Goal: Complete application form: Complete application form

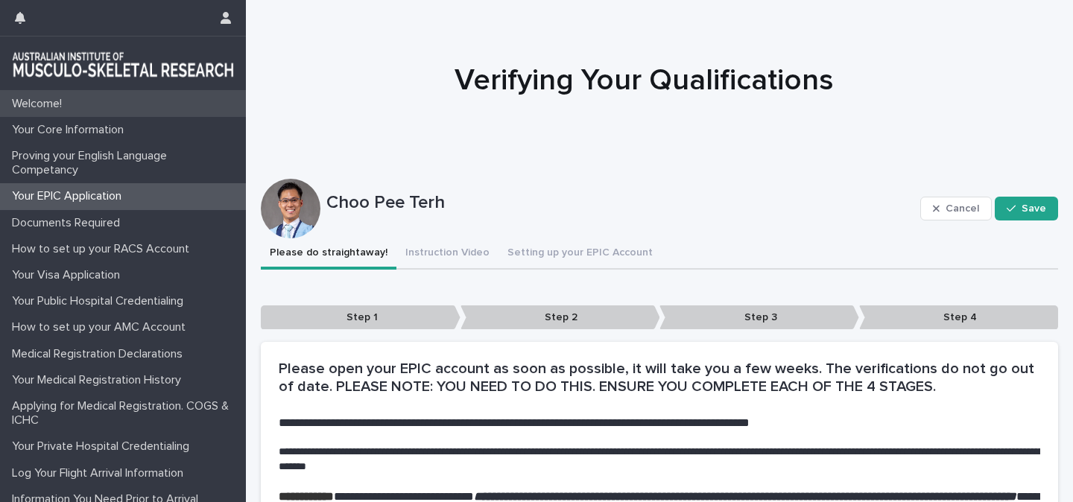
scroll to position [157, 0]
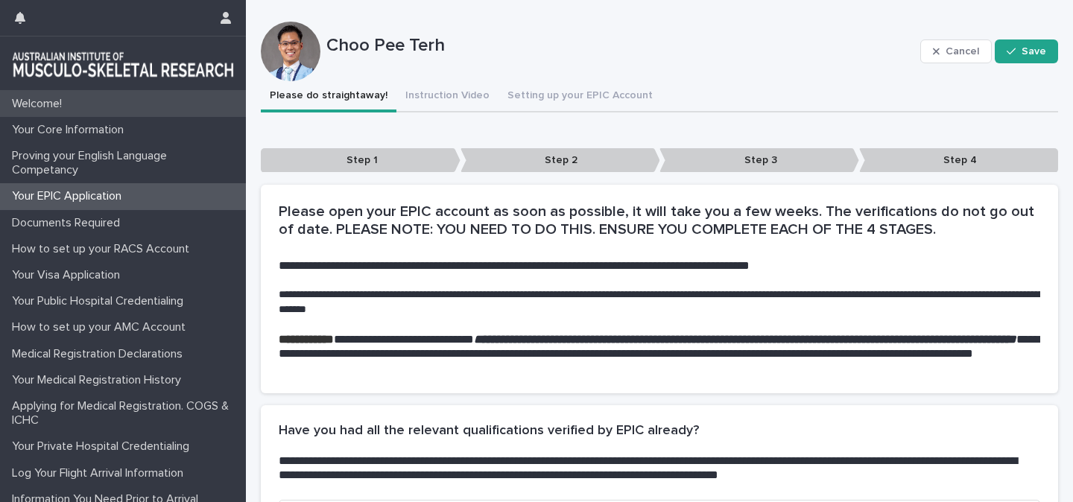
click at [60, 104] on p "Welcome!" at bounding box center [40, 104] width 68 height 14
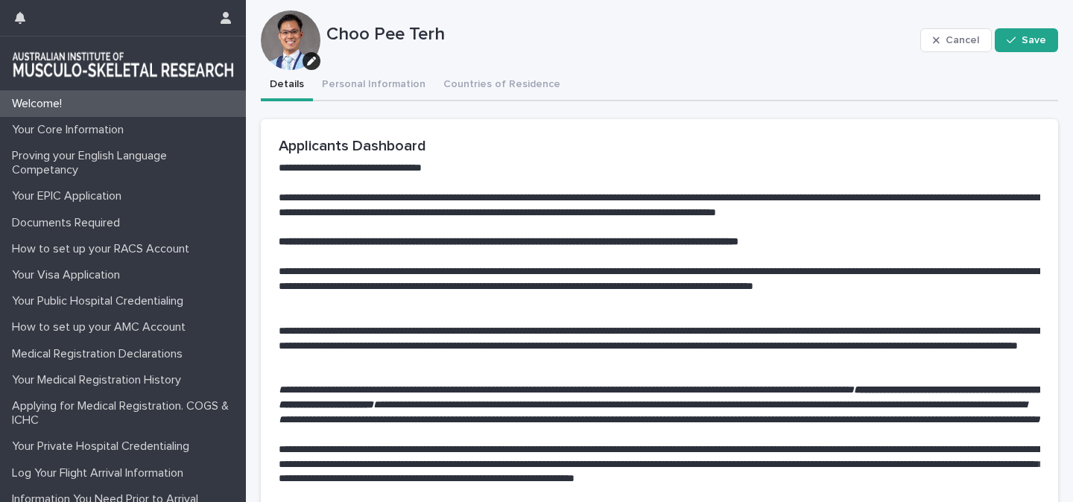
scroll to position [15, 0]
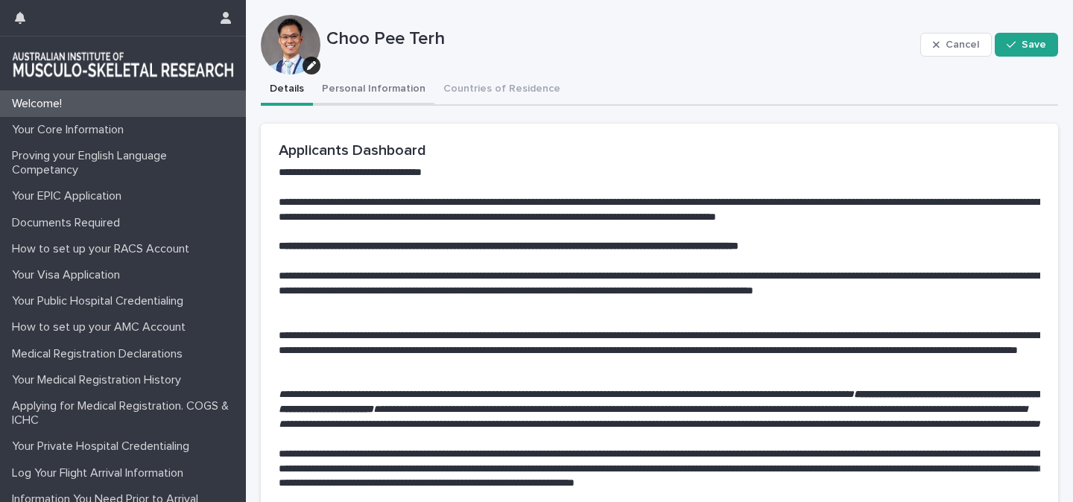
click at [360, 97] on div "**********" at bounding box center [660, 394] width 798 height 639
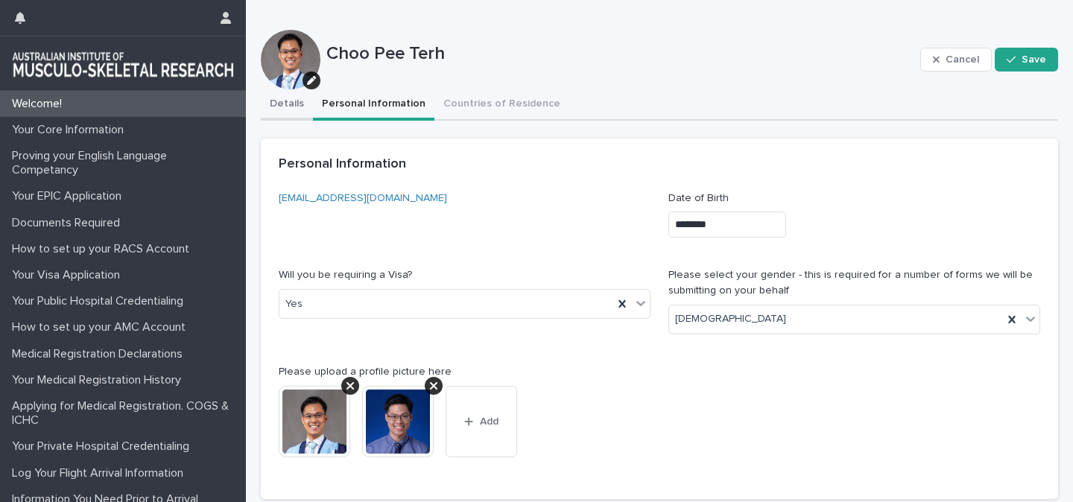
click at [294, 100] on button "Details" at bounding box center [287, 104] width 52 height 31
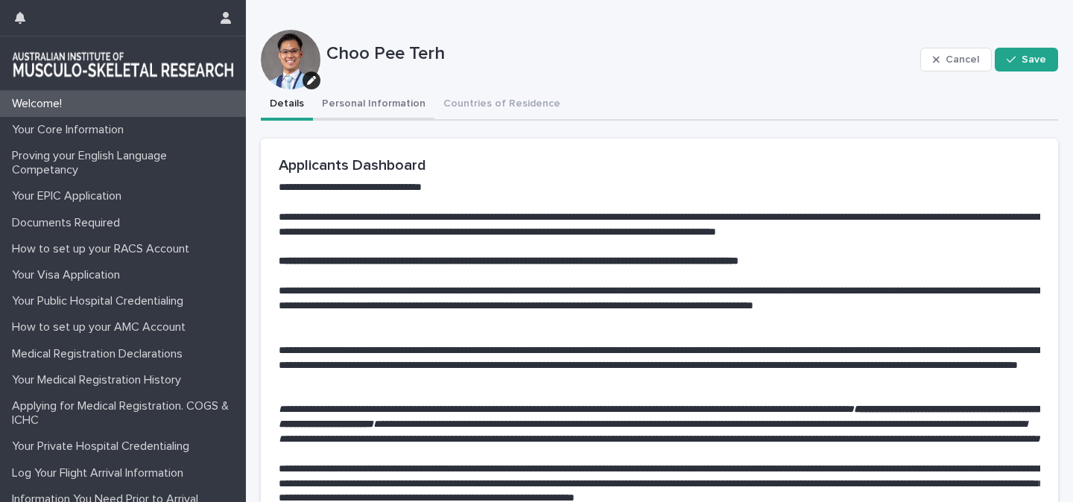
click at [370, 110] on button "Personal Information" at bounding box center [373, 104] width 121 height 31
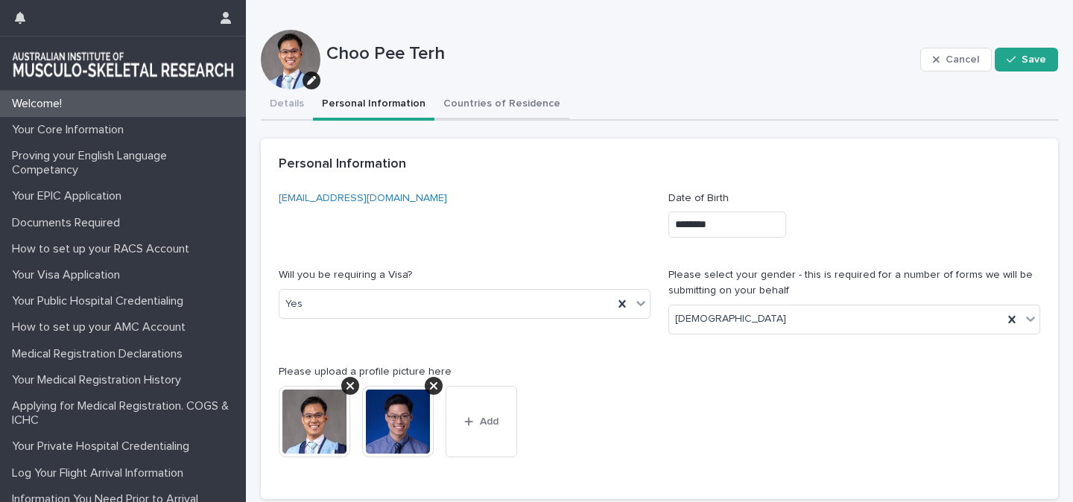
click at [465, 94] on button "Countries of Residence" at bounding box center [502, 104] width 135 height 31
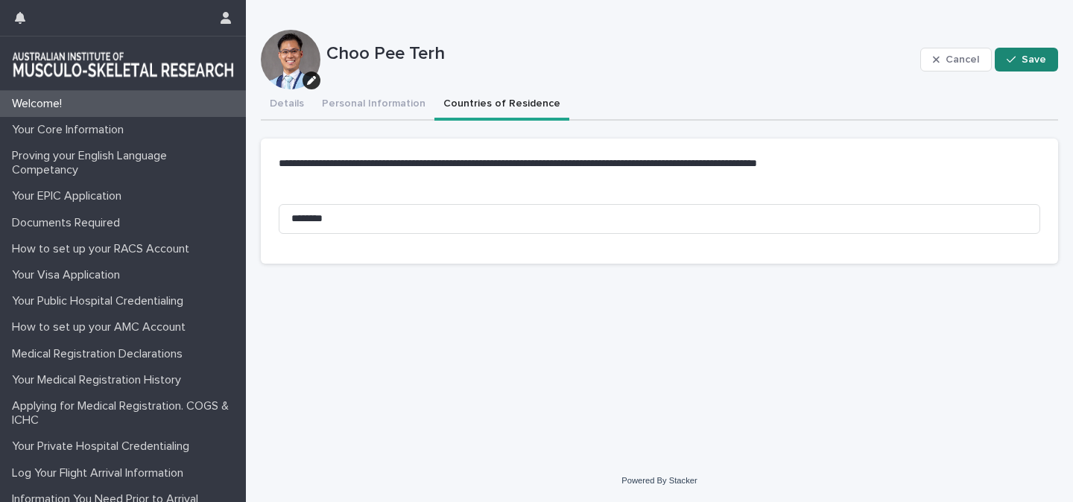
click at [1015, 67] on button "Save" at bounding box center [1026, 60] width 63 height 24
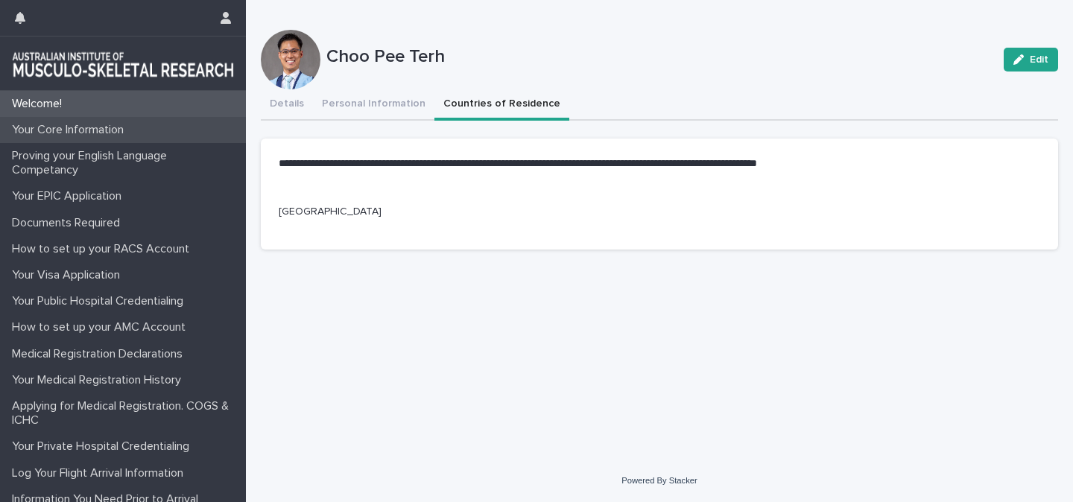
click at [36, 133] on p "Your Core Information" at bounding box center [71, 130] width 130 height 14
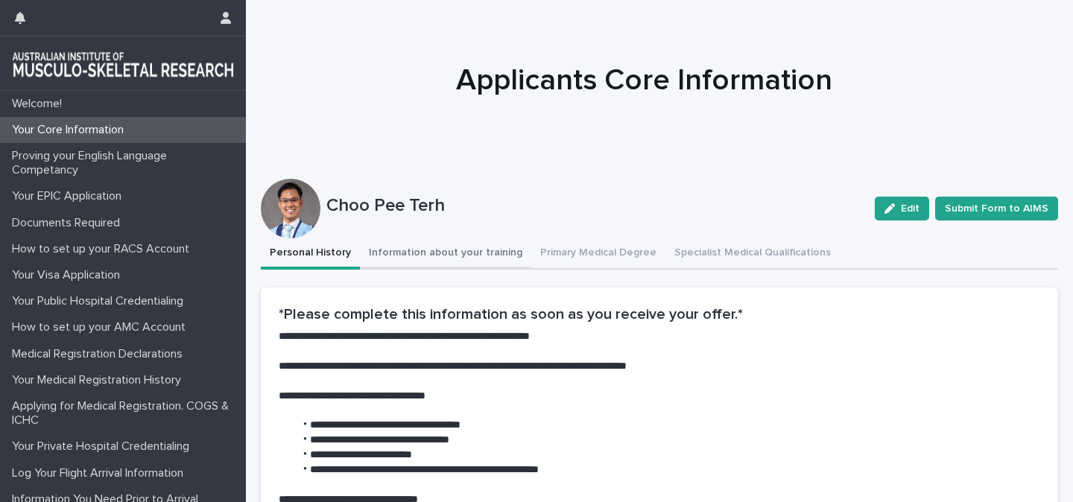
click at [391, 247] on button "Information about your training" at bounding box center [445, 254] width 171 height 31
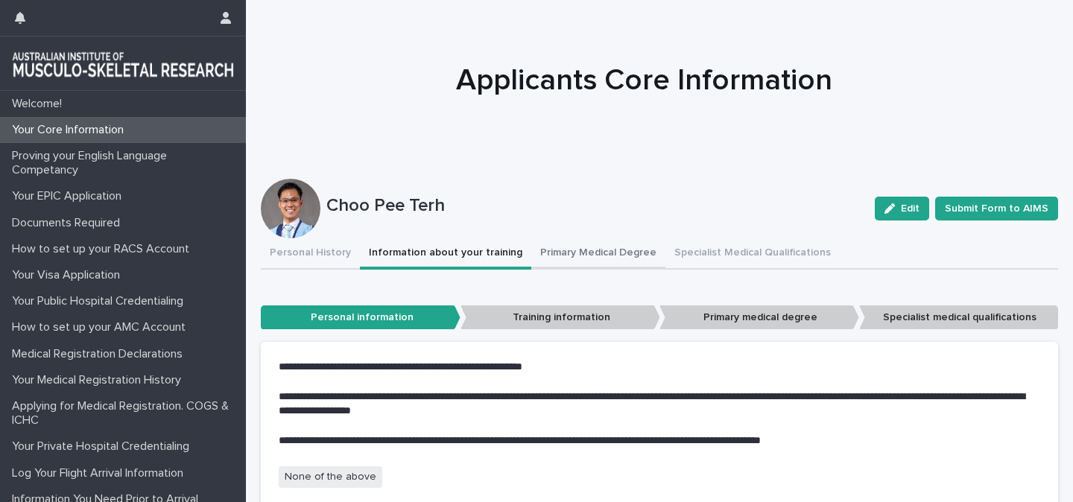
click at [584, 255] on button "Primary Medical Degree" at bounding box center [598, 254] width 134 height 31
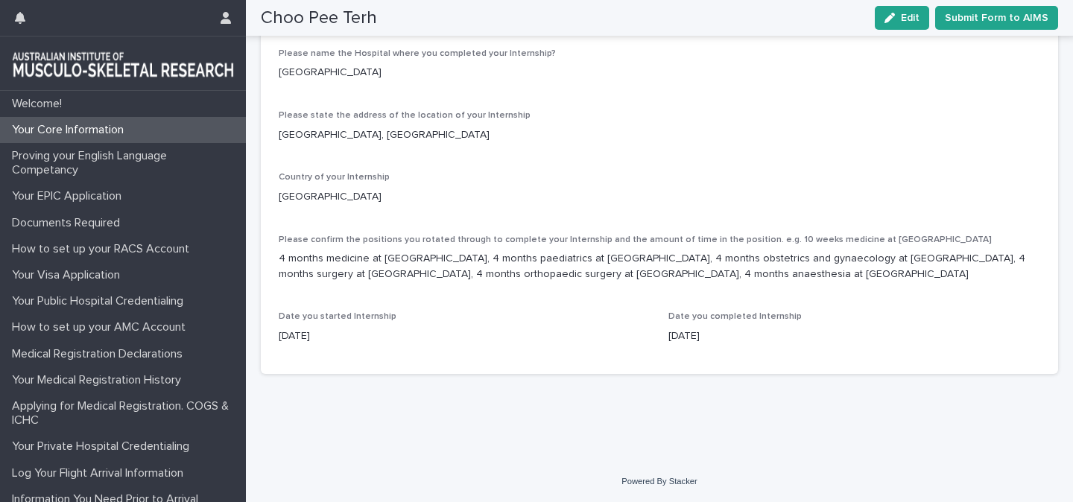
scroll to position [1004, 0]
click at [901, 17] on div "button" at bounding box center [893, 18] width 16 height 10
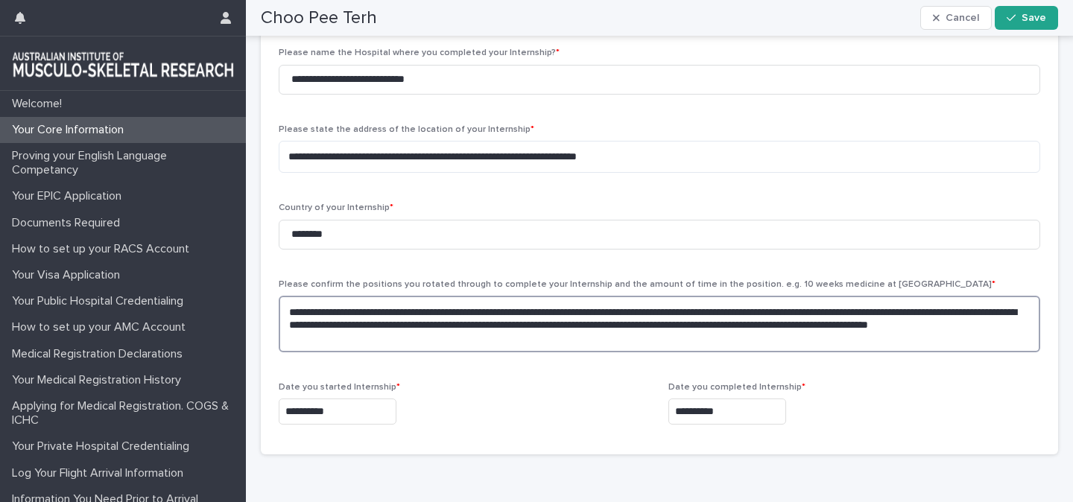
click at [822, 341] on textarea "**********" at bounding box center [660, 324] width 762 height 57
click at [447, 353] on textarea "**********" at bounding box center [660, 324] width 762 height 57
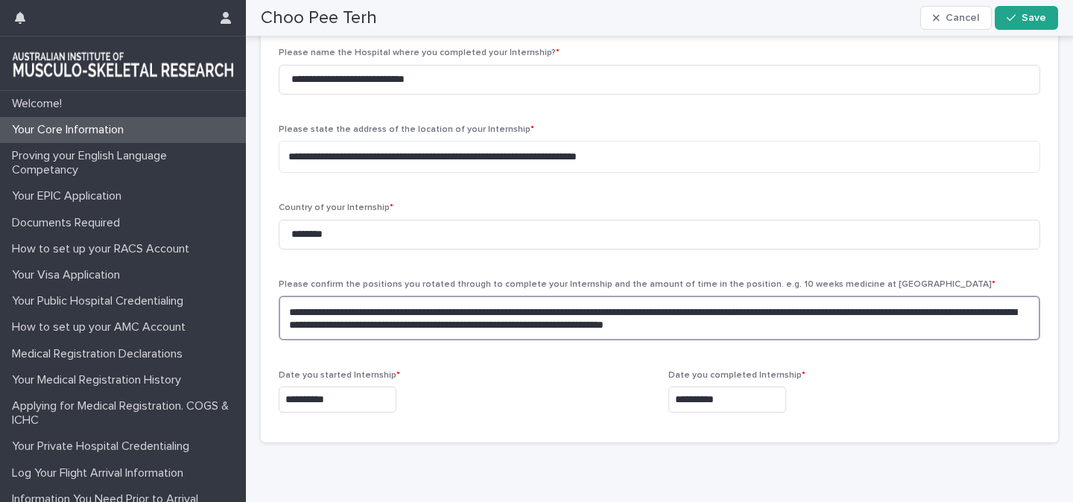
click at [552, 341] on textarea "**********" at bounding box center [660, 318] width 762 height 45
paste textarea "**********"
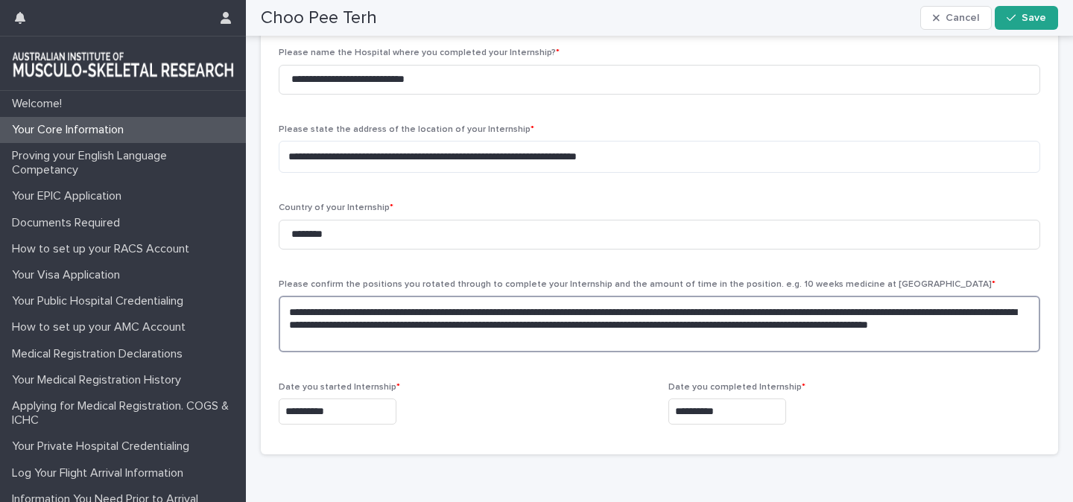
click at [496, 353] on textarea "**********" at bounding box center [660, 324] width 762 height 57
click at [781, 353] on textarea "**********" at bounding box center [660, 324] width 762 height 57
click at [635, 353] on textarea "**********" at bounding box center [660, 324] width 762 height 57
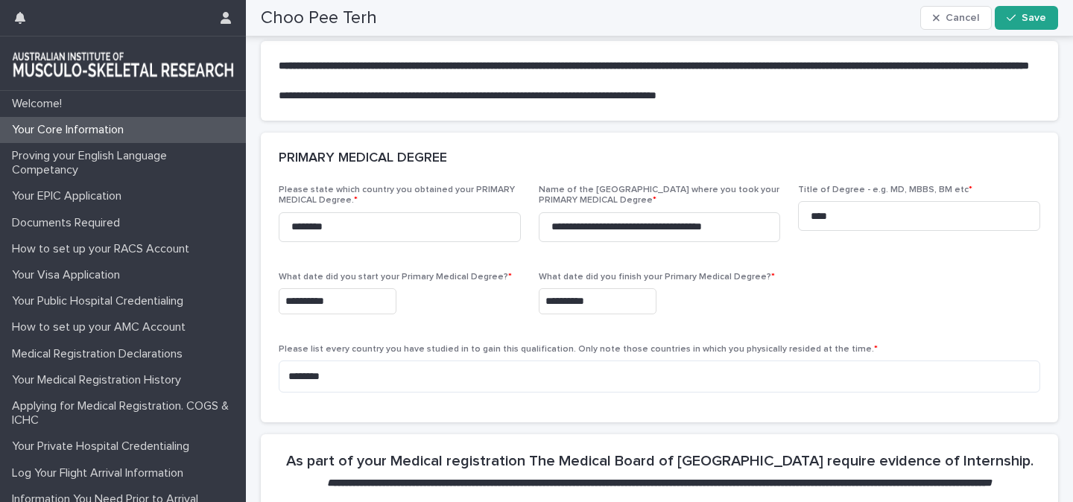
scroll to position [246, 0]
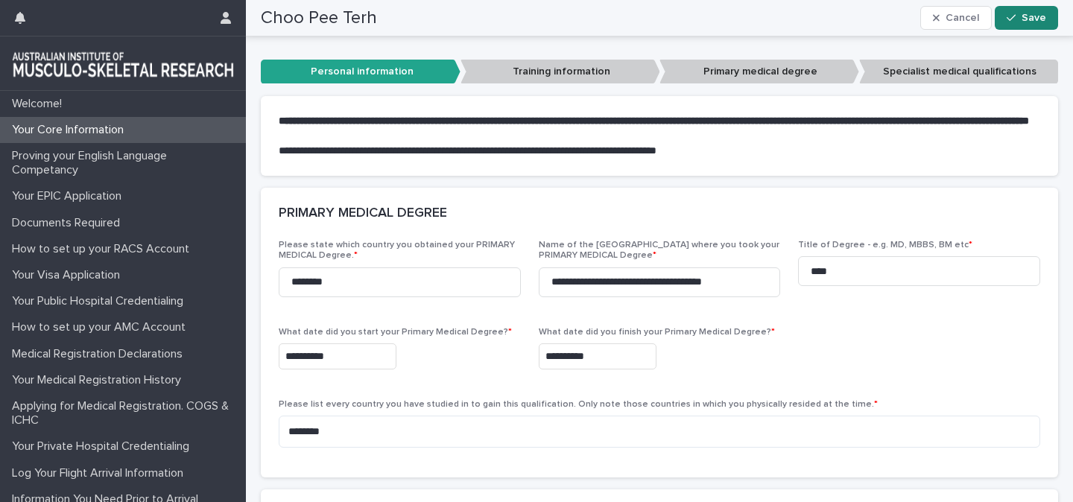
type textarea "**********"
click at [1004, 10] on button "Save" at bounding box center [1026, 18] width 63 height 24
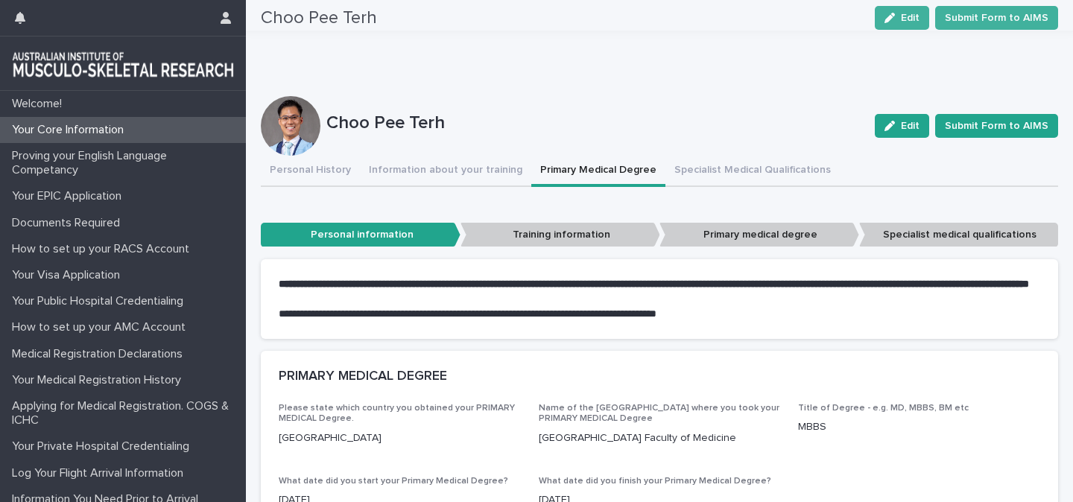
scroll to position [0, 0]
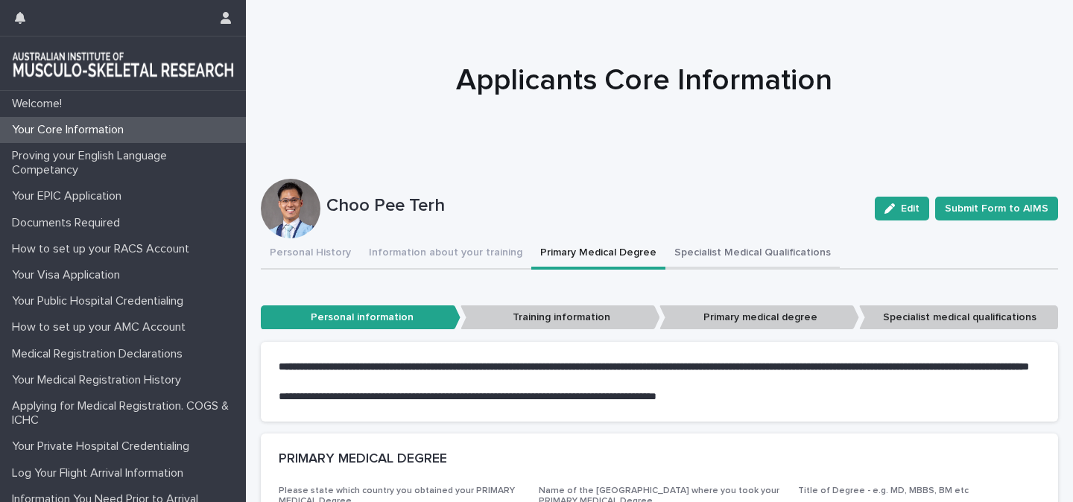
click at [682, 253] on button "Specialist Medical Qualifications" at bounding box center [753, 254] width 174 height 31
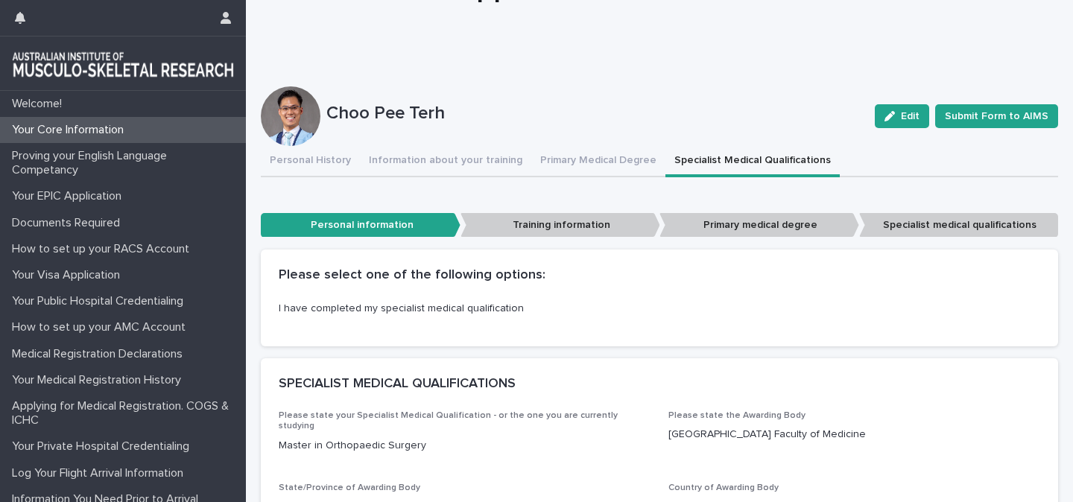
scroll to position [94, 0]
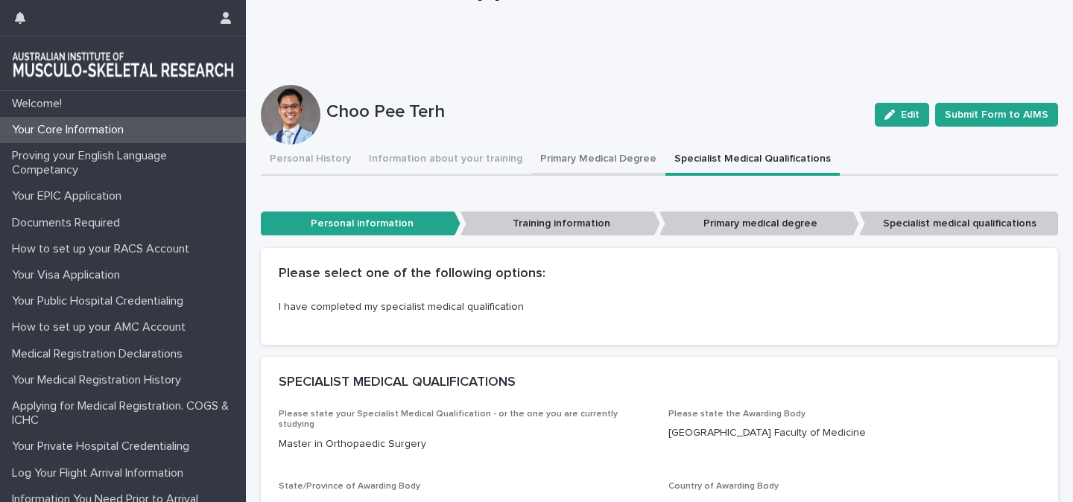
click at [544, 168] on button "Primary Medical Degree" at bounding box center [598, 160] width 134 height 31
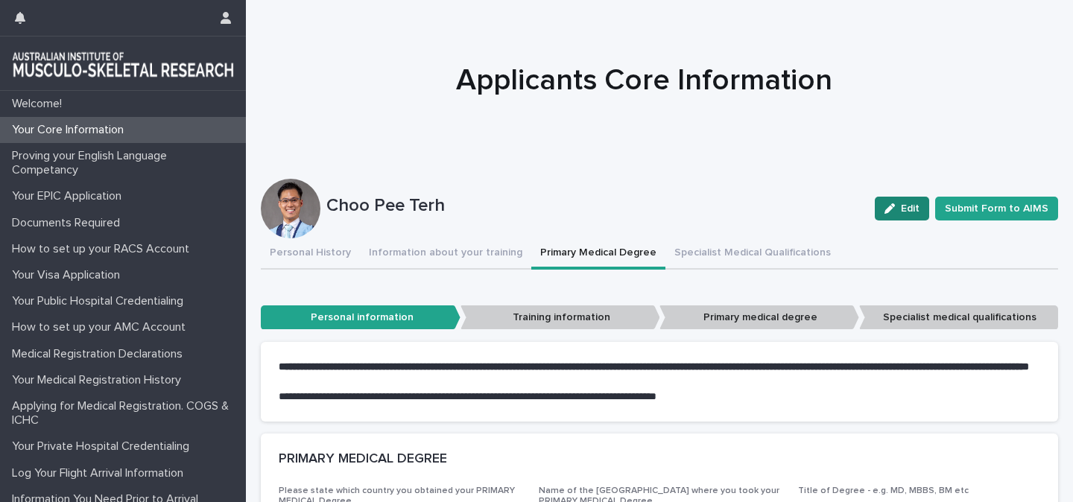
click at [895, 212] on icon "button" at bounding box center [890, 208] width 10 height 10
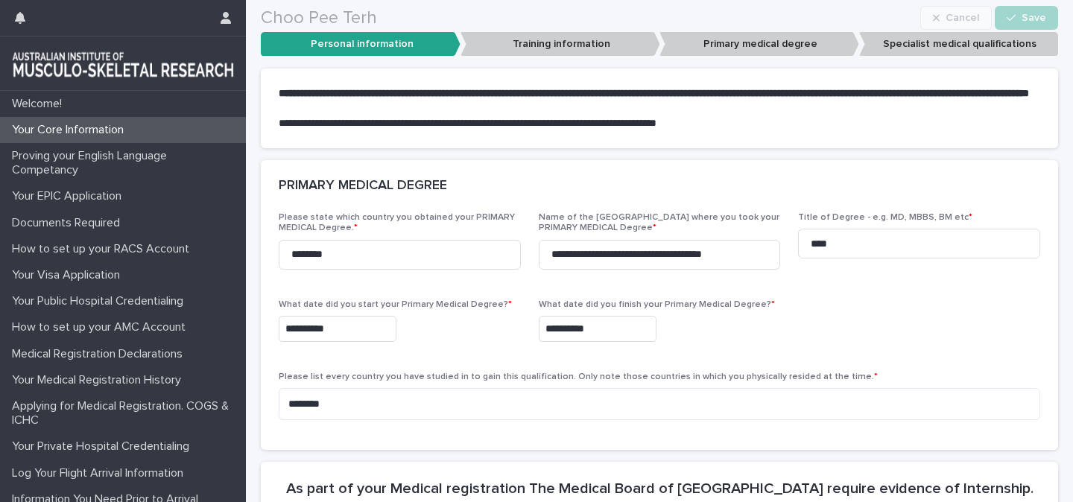
scroll to position [279, 0]
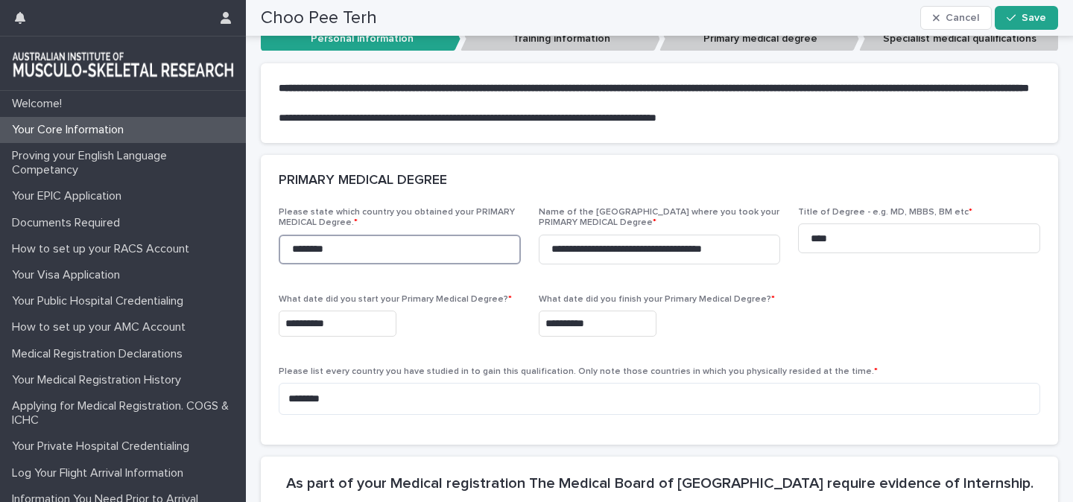
click at [447, 263] on input "********" at bounding box center [400, 250] width 242 height 30
click at [840, 300] on div "**********" at bounding box center [660, 317] width 762 height 220
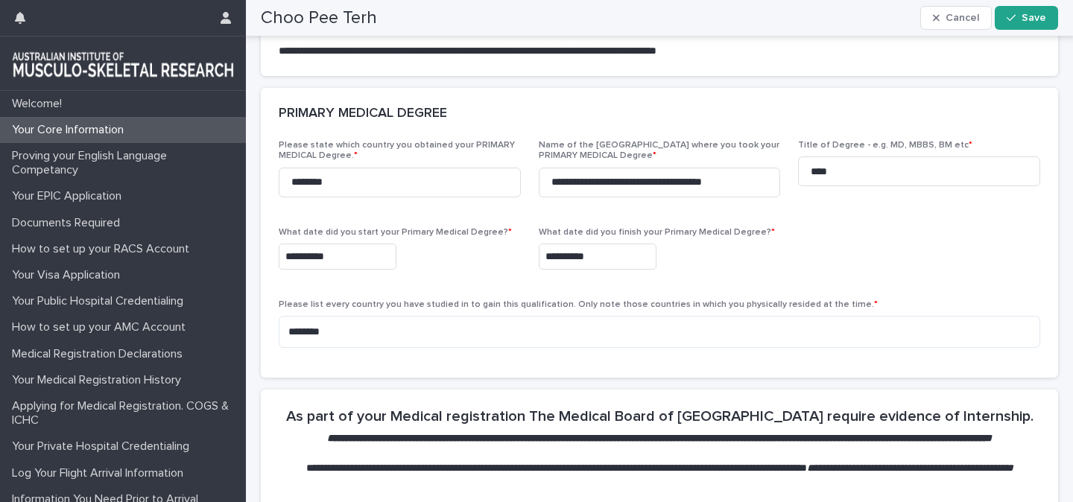
scroll to position [353, 0]
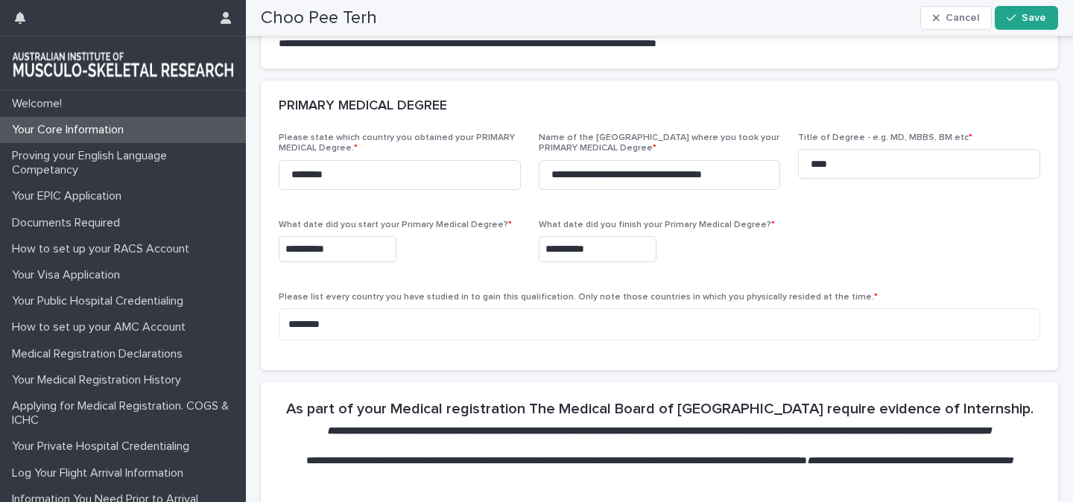
click at [324, 262] on input "**********" at bounding box center [338, 249] width 118 height 26
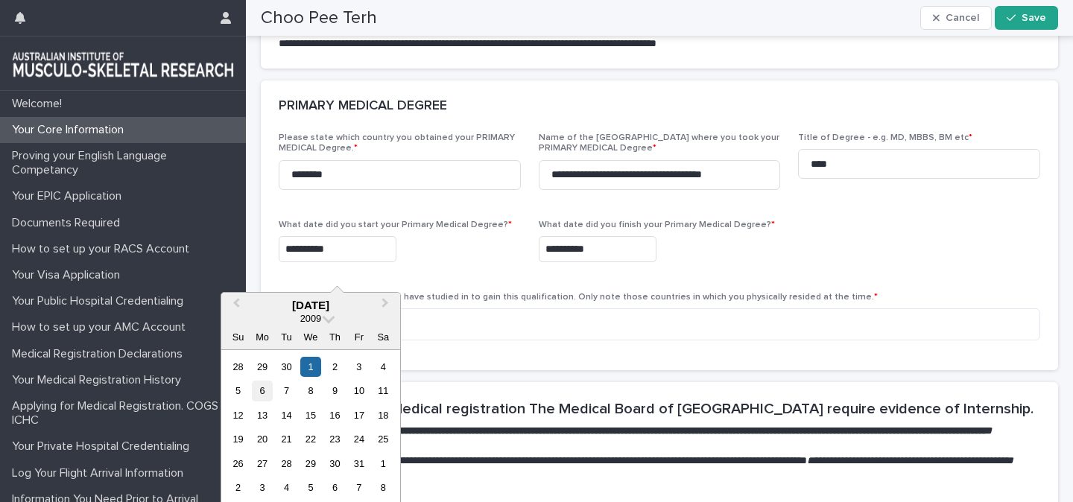
click at [259, 387] on div "6" at bounding box center [262, 391] width 20 height 20
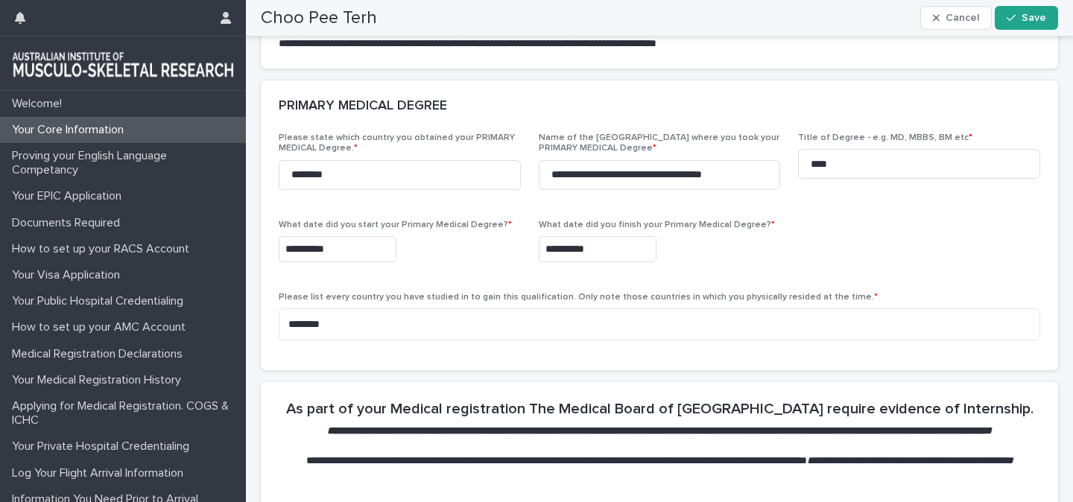
type input "**********"
click at [590, 260] on input "**********" at bounding box center [598, 249] width 118 height 26
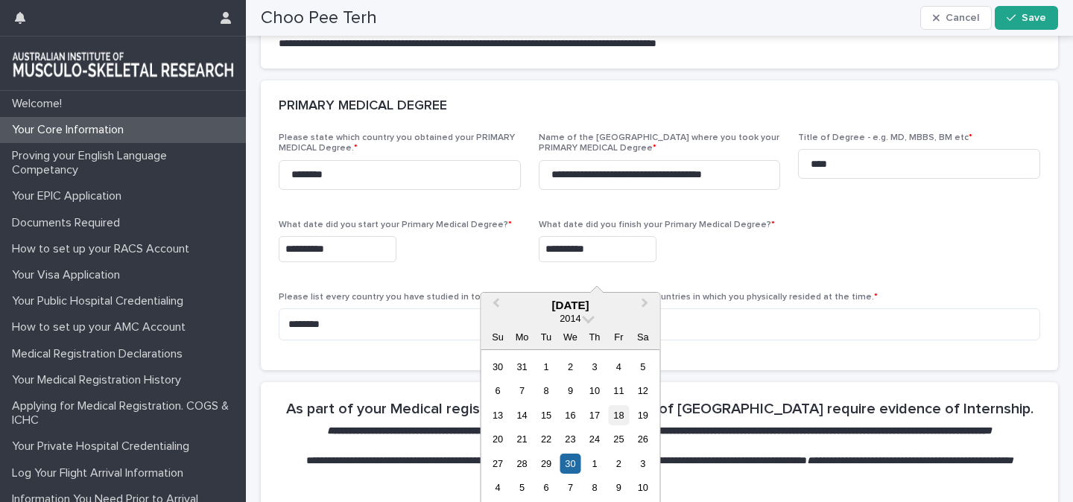
click at [622, 412] on div "18" at bounding box center [619, 415] width 20 height 20
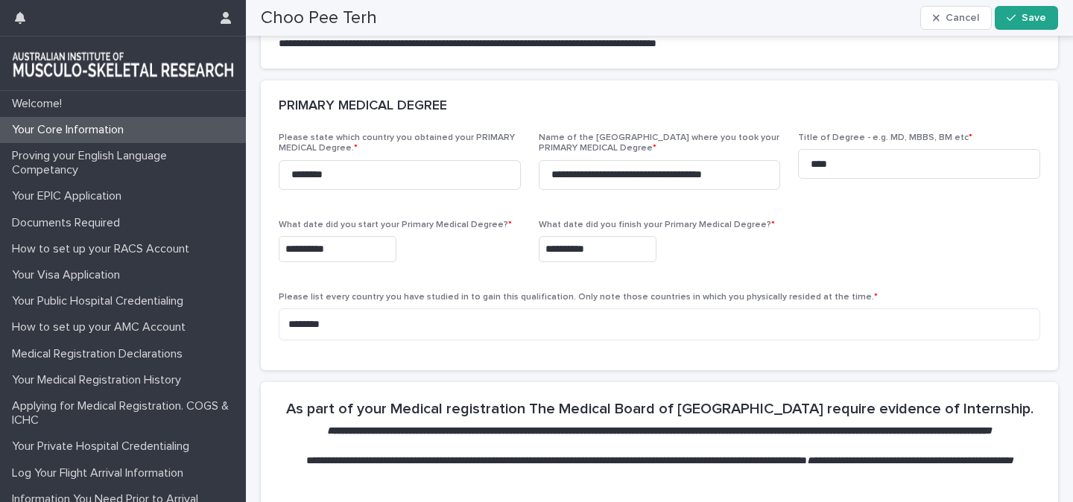
type input "**********"
click at [748, 295] on div "**********" at bounding box center [660, 243] width 762 height 220
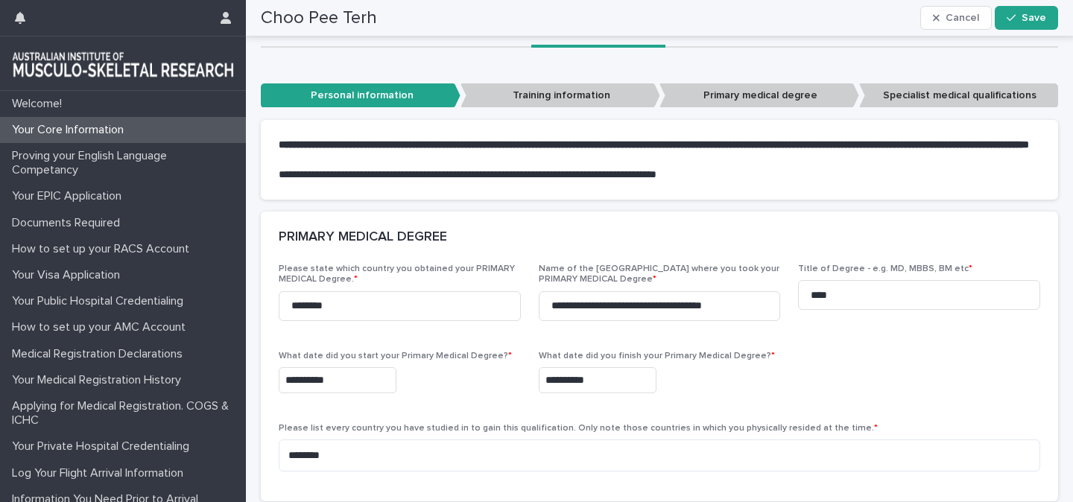
scroll to position [147, 0]
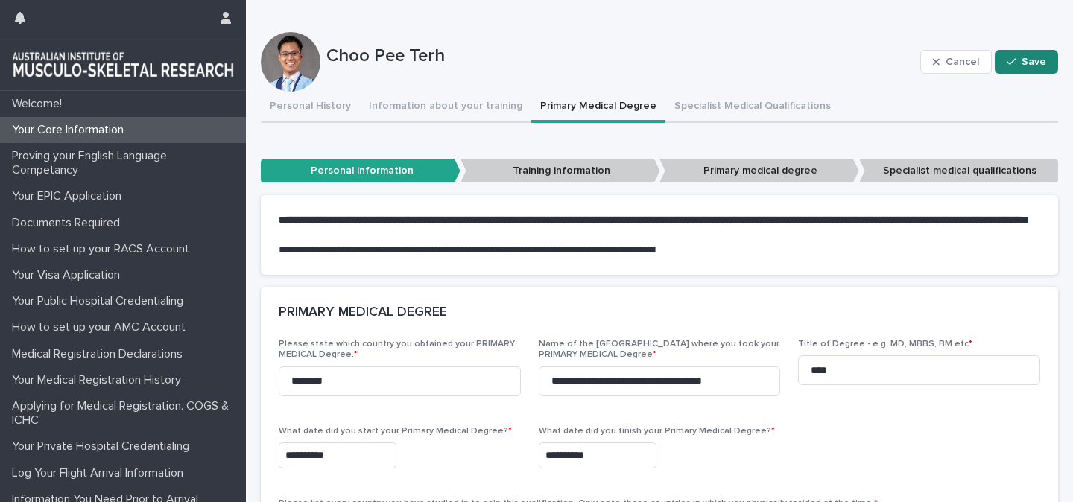
click at [1017, 67] on button "Save" at bounding box center [1026, 62] width 63 height 24
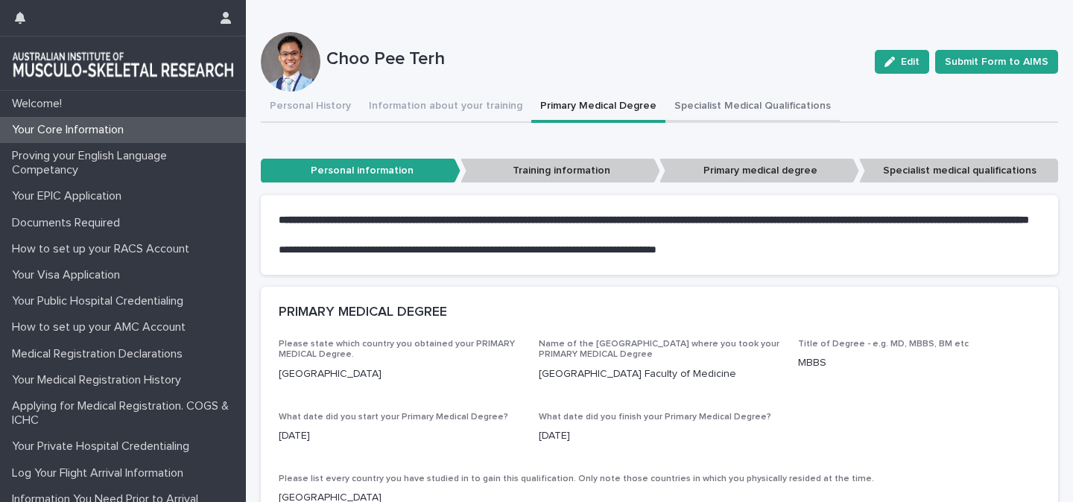
click at [677, 101] on button "Specialist Medical Qualifications" at bounding box center [753, 107] width 174 height 31
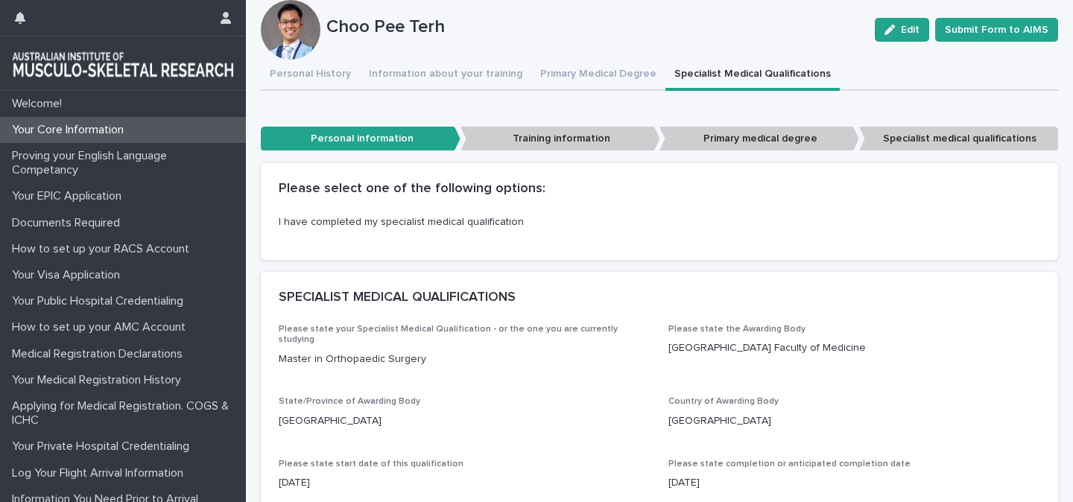
scroll to position [145, 0]
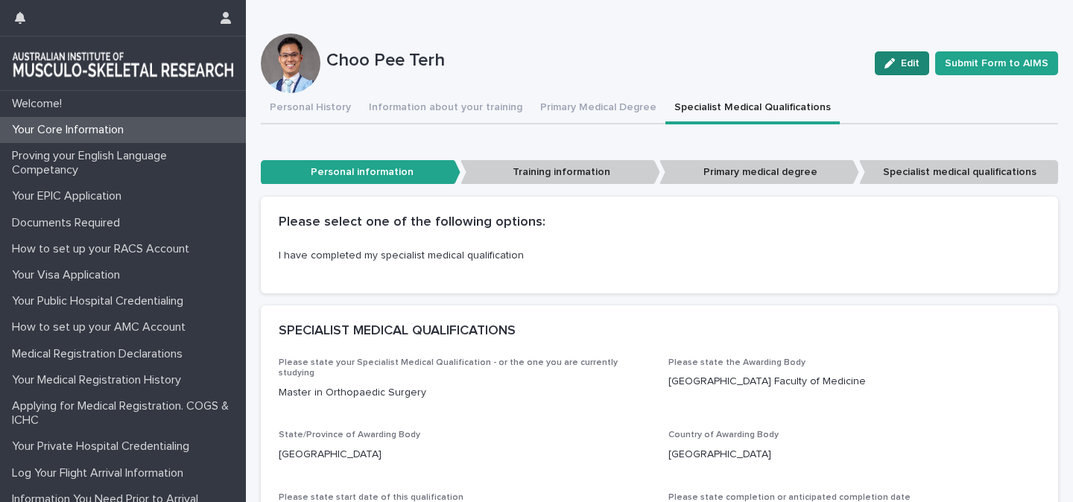
click at [914, 61] on span "Edit" at bounding box center [910, 63] width 19 height 10
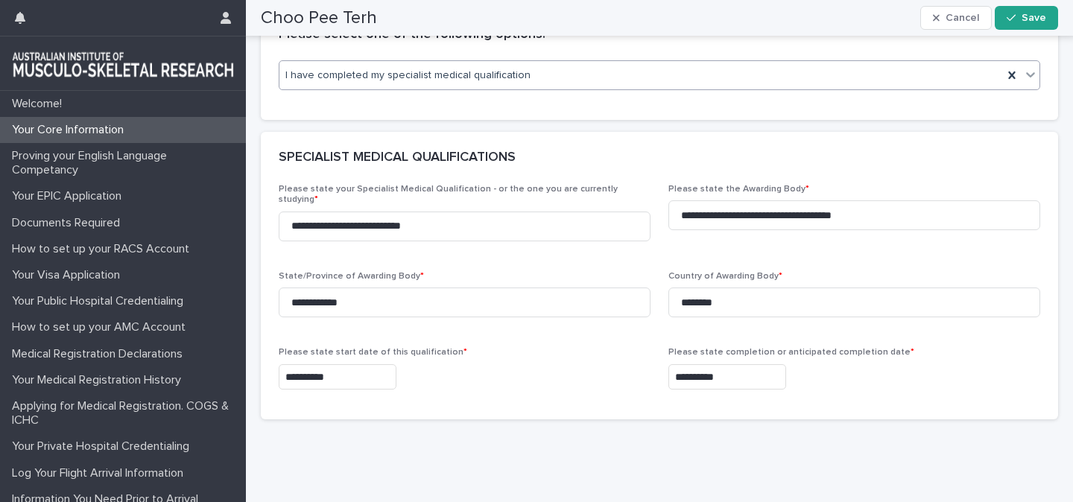
scroll to position [338, 0]
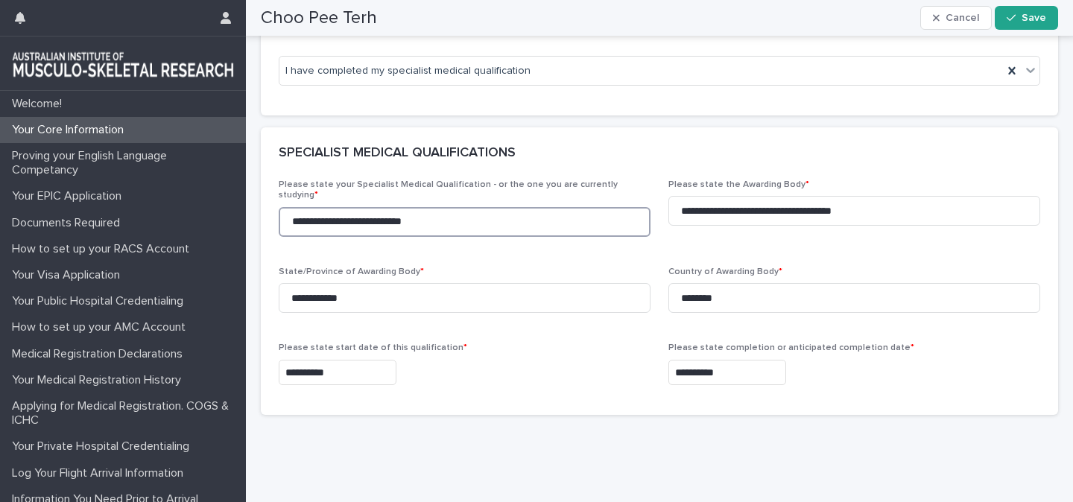
click at [334, 212] on input "**********" at bounding box center [465, 222] width 372 height 30
click at [294, 207] on input "**********" at bounding box center [465, 222] width 372 height 30
type input "**********"
click at [683, 245] on div "**********" at bounding box center [660, 289] width 762 height 218
click at [579, 315] on div "**********" at bounding box center [660, 289] width 762 height 218
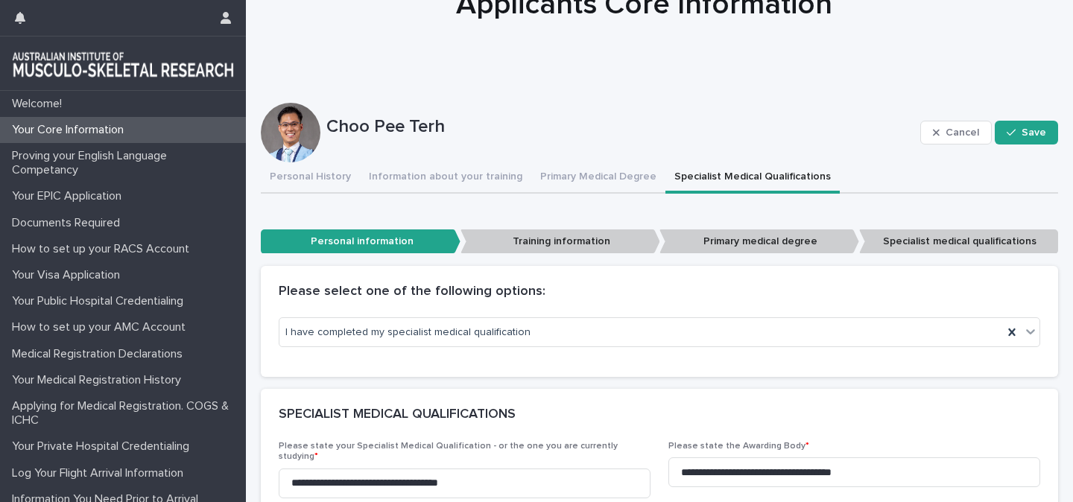
scroll to position [57, 0]
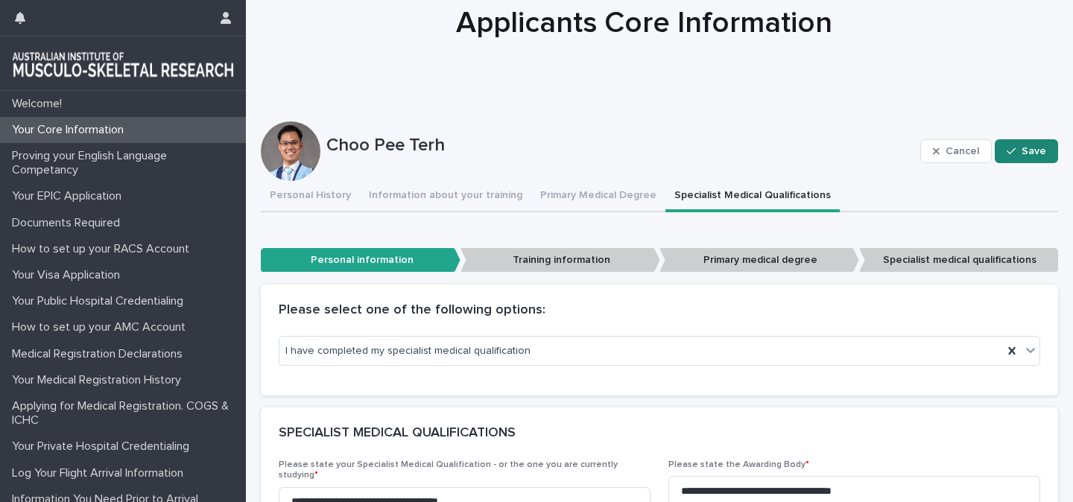
click at [1008, 152] on button "Save" at bounding box center [1026, 151] width 63 height 24
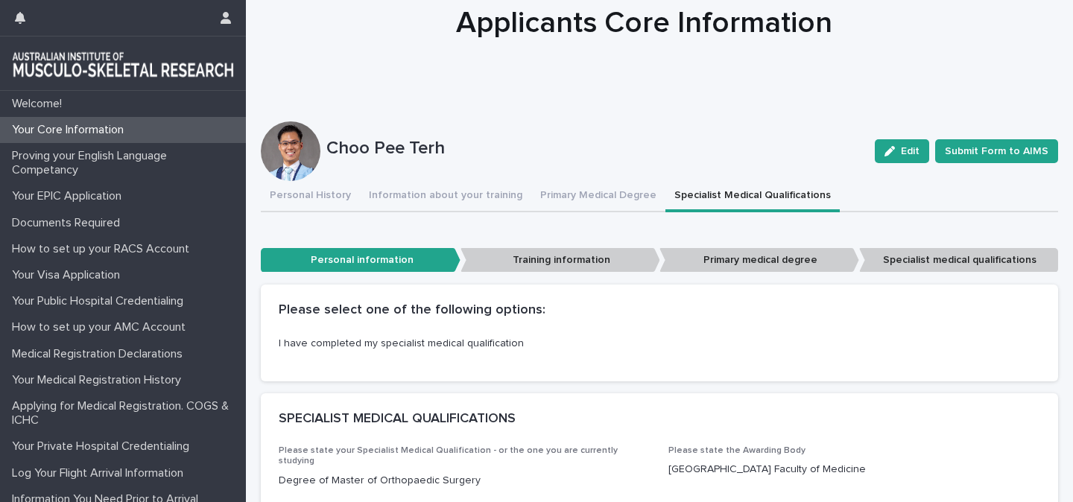
click at [522, 254] on p "Training information" at bounding box center [561, 260] width 200 height 25
click at [534, 266] on p "Training information" at bounding box center [561, 260] width 200 height 25
click at [735, 260] on p "Primary medical degree" at bounding box center [760, 260] width 200 height 25
click at [929, 265] on p "Specialist medical qualifications" at bounding box center [959, 260] width 200 height 25
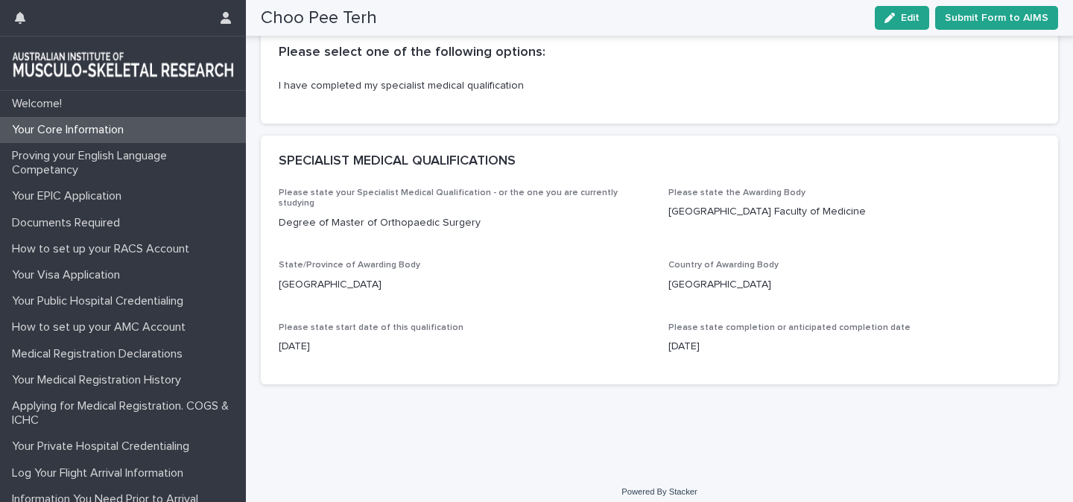
scroll to position [0, 0]
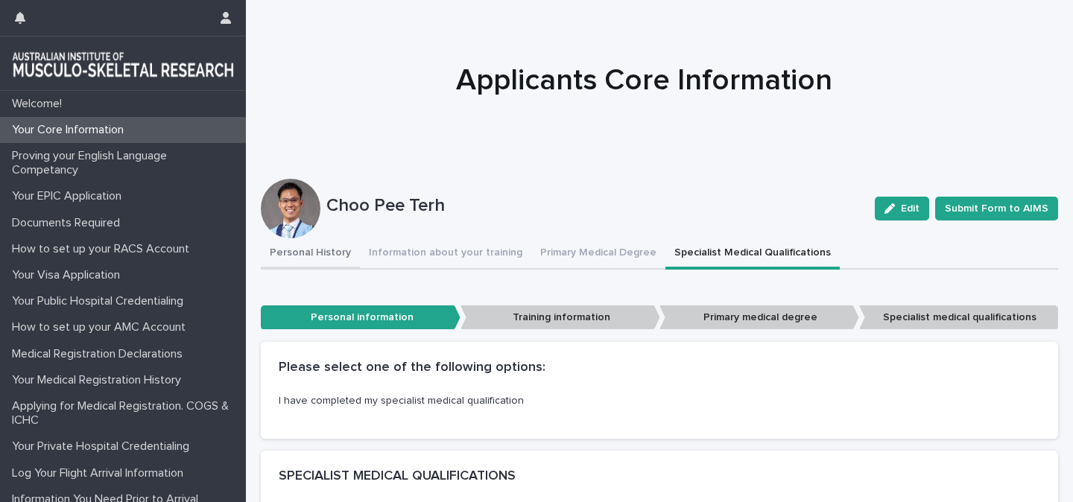
click at [309, 253] on button "Personal History" at bounding box center [310, 254] width 99 height 31
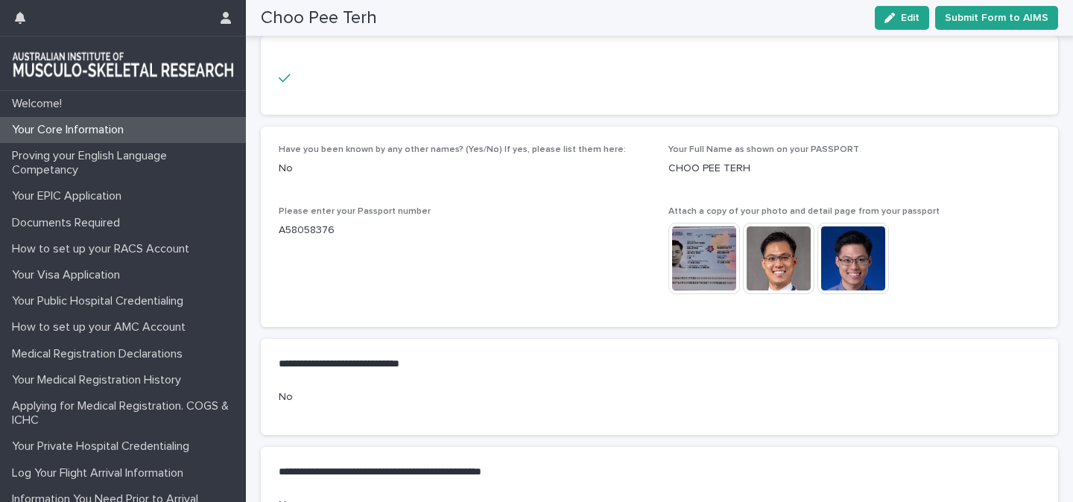
scroll to position [757, 0]
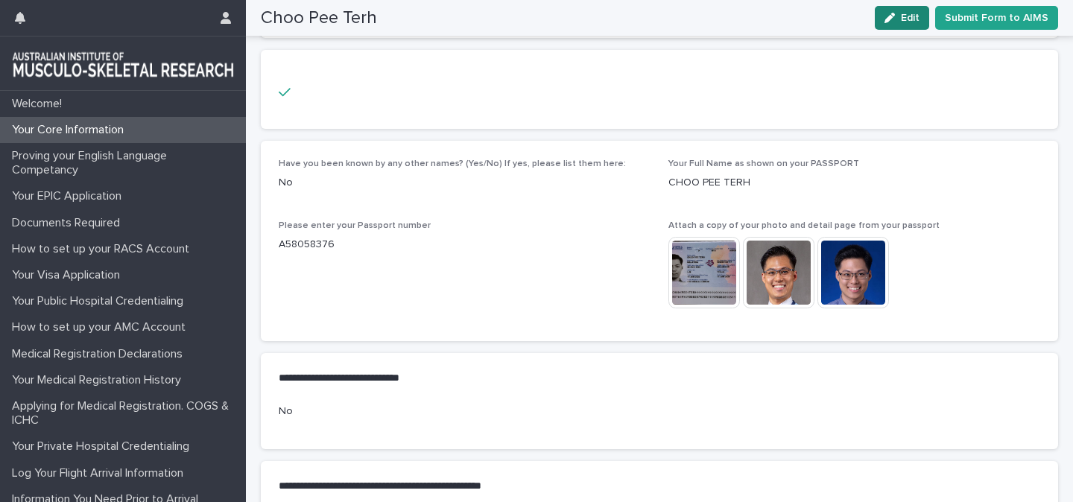
click at [908, 22] on span "Edit" at bounding box center [910, 18] width 19 height 10
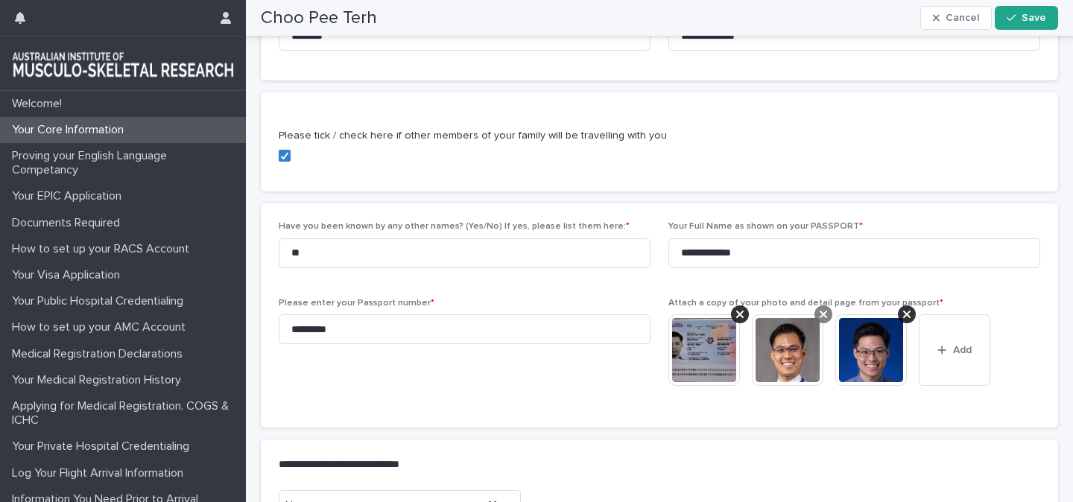
click at [826, 310] on icon at bounding box center [823, 315] width 7 height 12
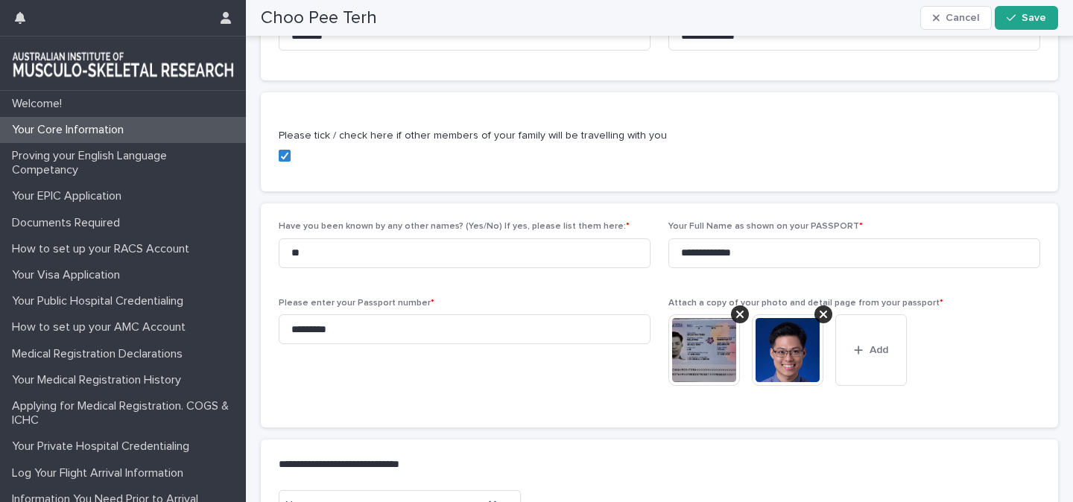
click at [826, 310] on icon at bounding box center [823, 315] width 7 height 12
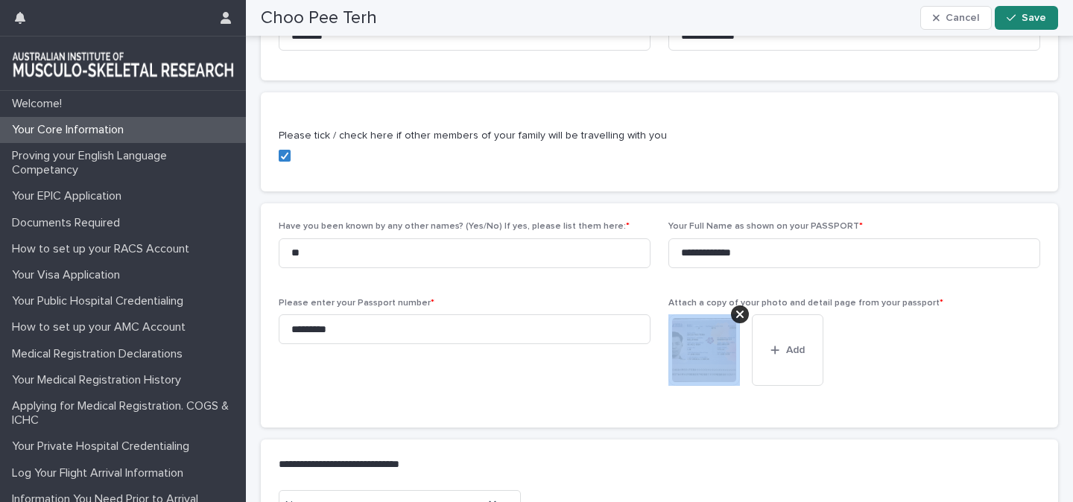
click at [1008, 21] on icon "button" at bounding box center [1011, 18] width 9 height 10
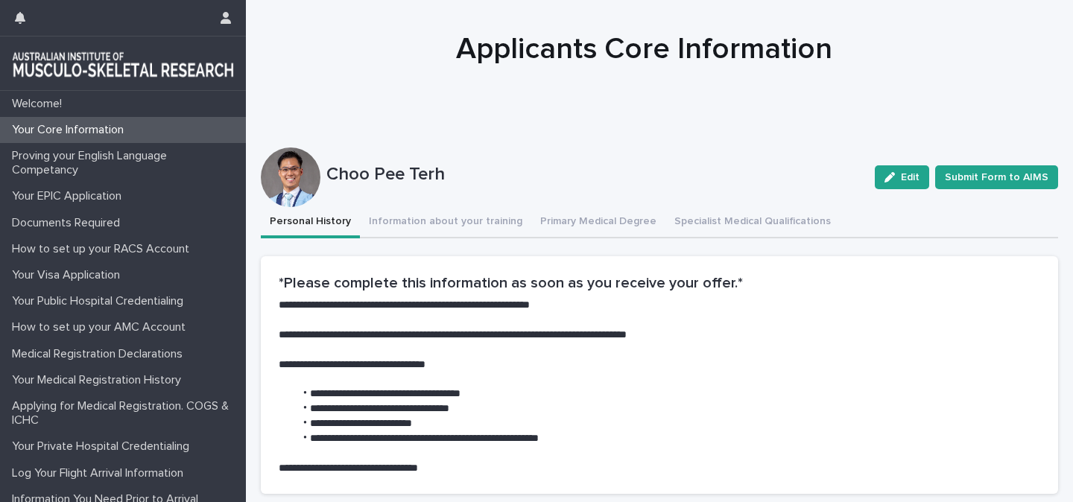
scroll to position [33, 0]
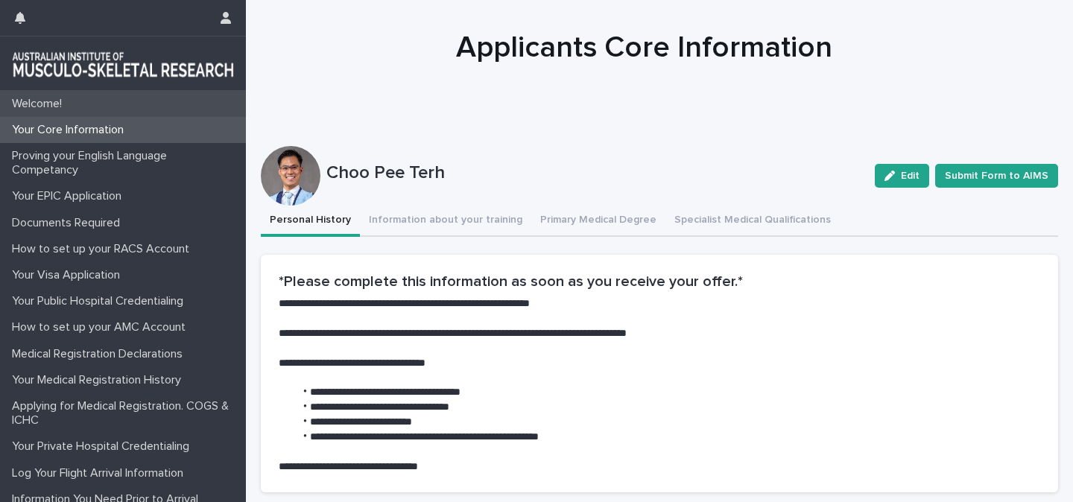
click at [37, 99] on p "Welcome!" at bounding box center [40, 104] width 68 height 14
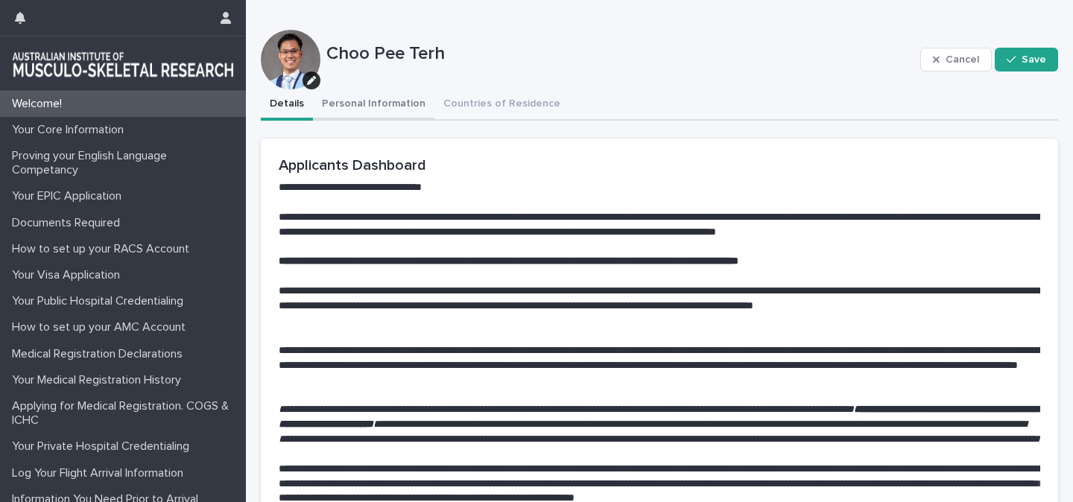
click at [385, 107] on button "Personal Information" at bounding box center [373, 104] width 121 height 31
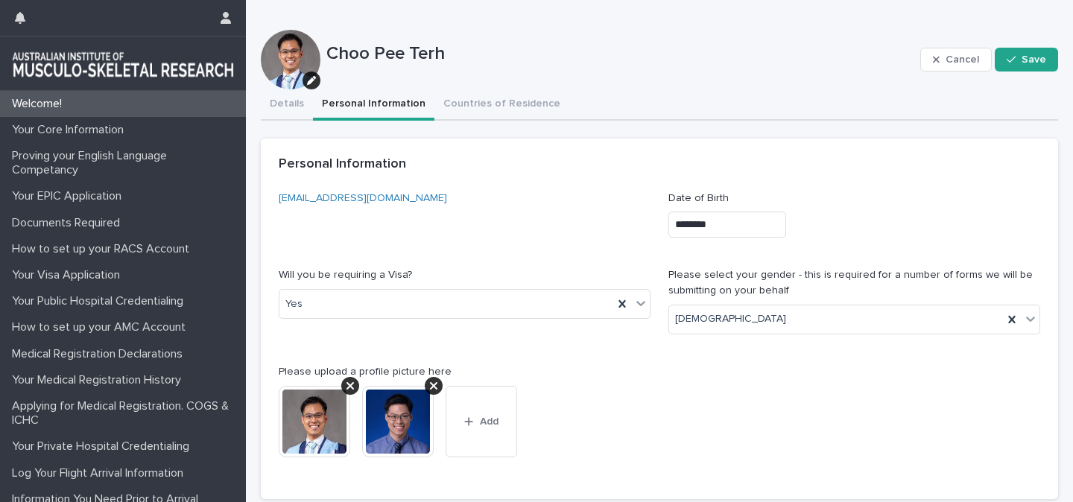
click at [401, 425] on img at bounding box center [398, 422] width 72 height 72
click at [401, 425] on div at bounding box center [536, 231] width 1073 height 393
click at [402, 423] on img at bounding box center [398, 422] width 72 height 72
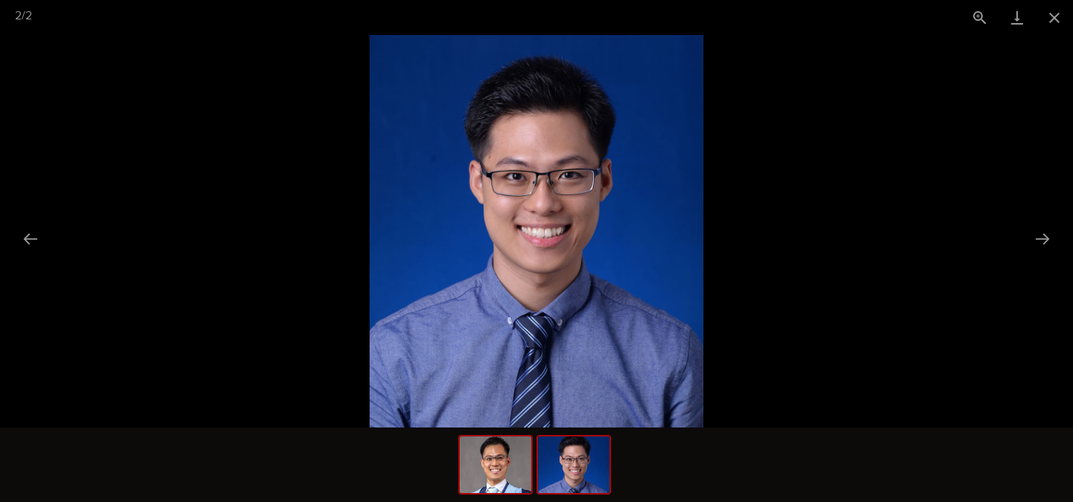
click at [491, 482] on img at bounding box center [496, 465] width 72 height 57
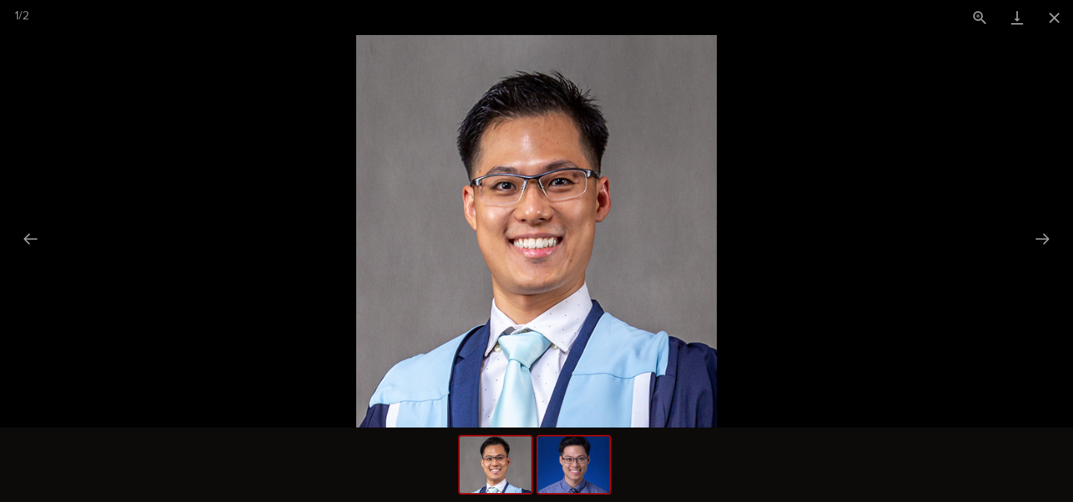
click at [580, 460] on img at bounding box center [574, 465] width 72 height 57
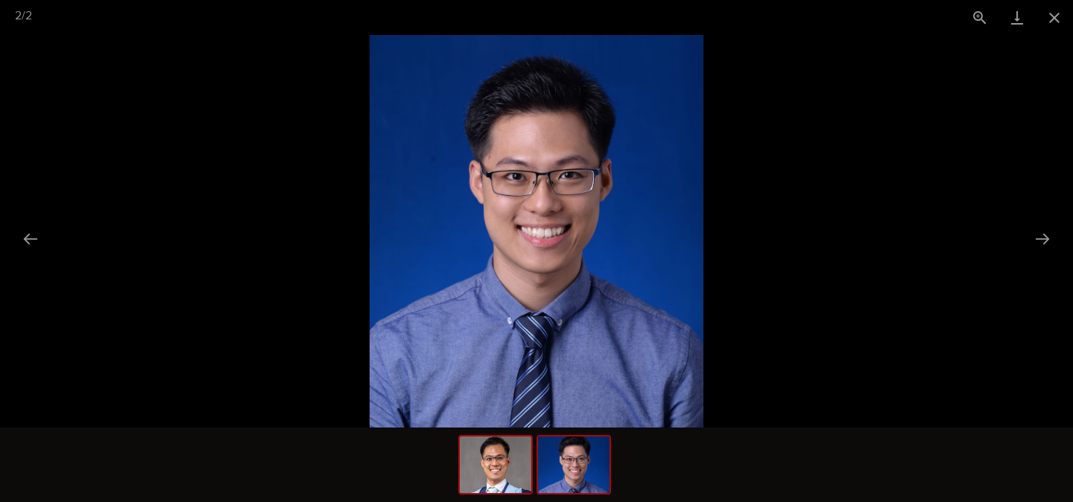
click at [487, 466] on img at bounding box center [496, 465] width 72 height 57
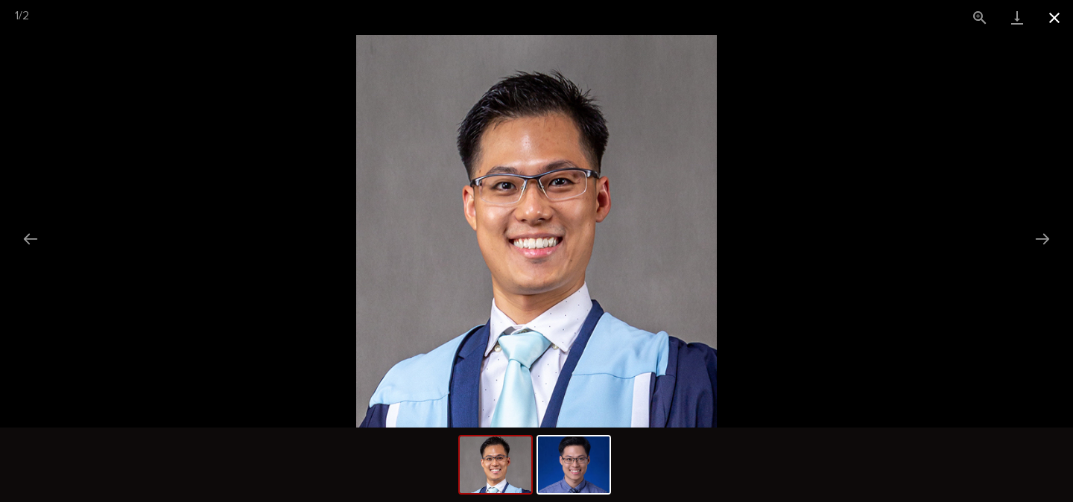
click at [1057, 13] on button "Close gallery" at bounding box center [1054, 17] width 37 height 35
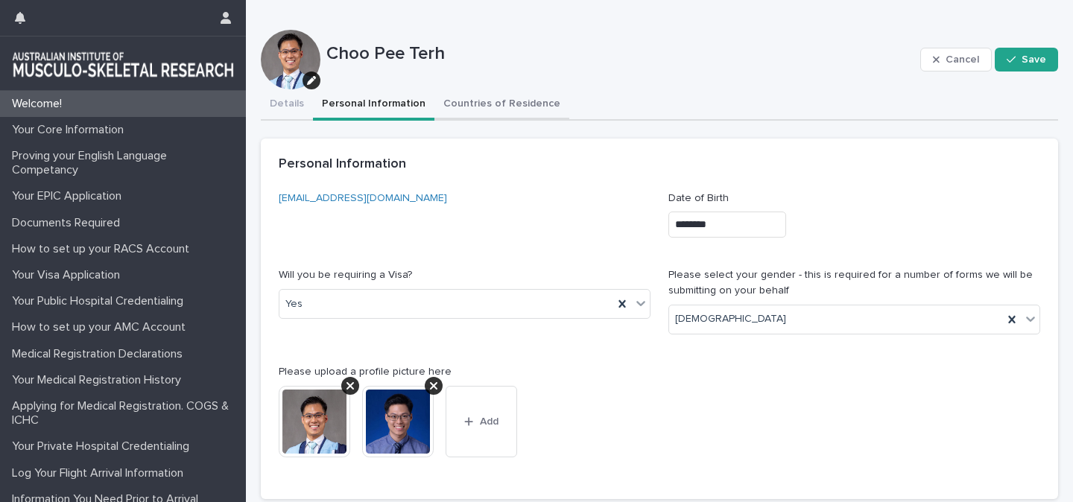
click at [471, 113] on button "Countries of Residence" at bounding box center [502, 104] width 135 height 31
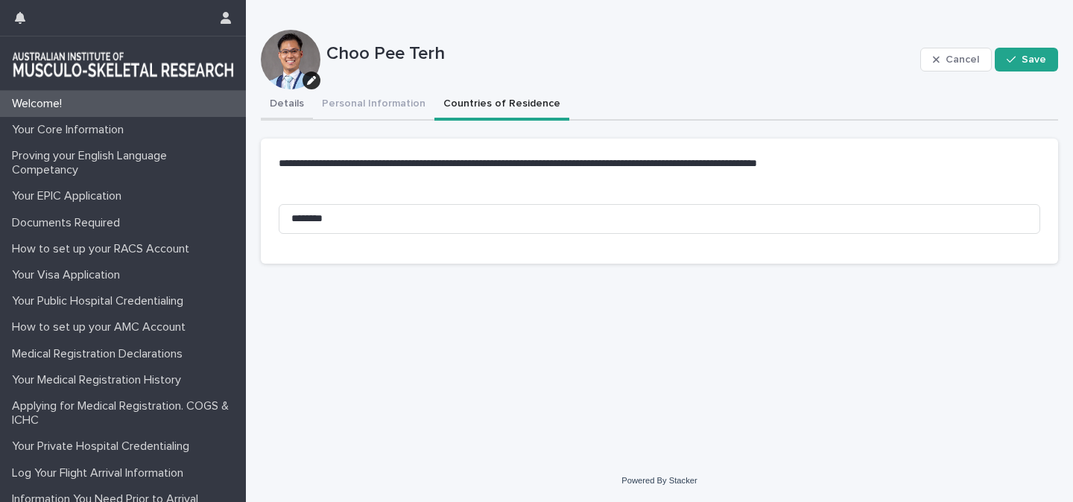
click at [286, 106] on button "Details" at bounding box center [287, 104] width 52 height 31
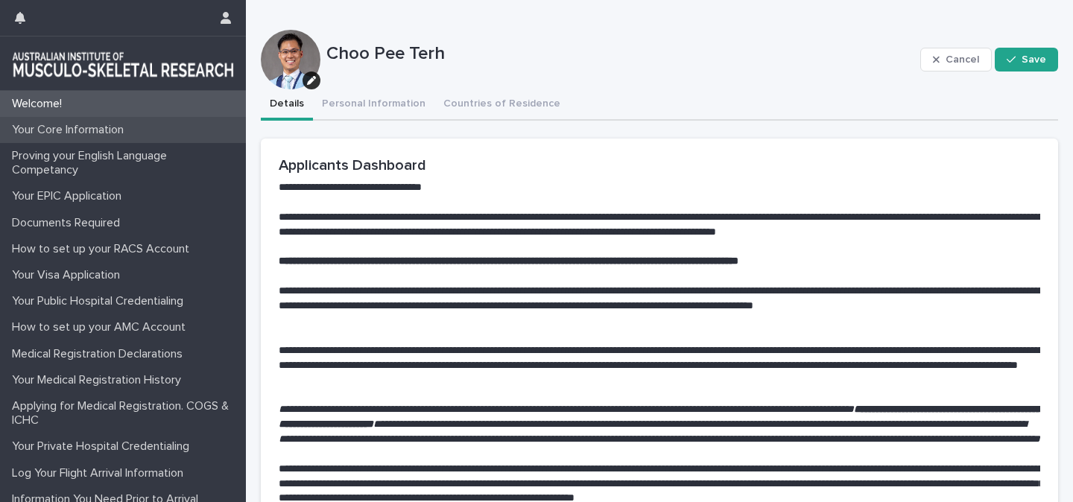
click at [37, 128] on p "Your Core Information" at bounding box center [71, 130] width 130 height 14
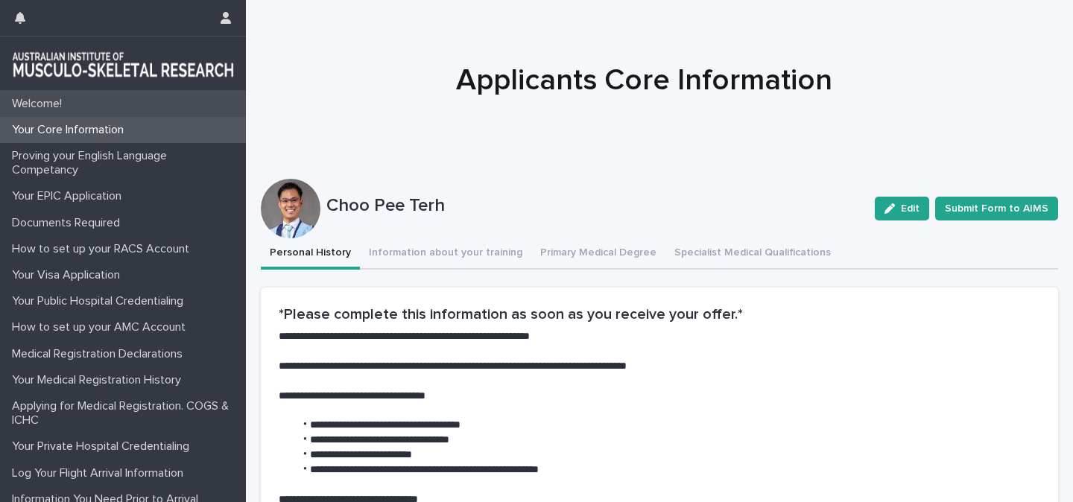
click at [52, 110] on p "Welcome!" at bounding box center [40, 104] width 68 height 14
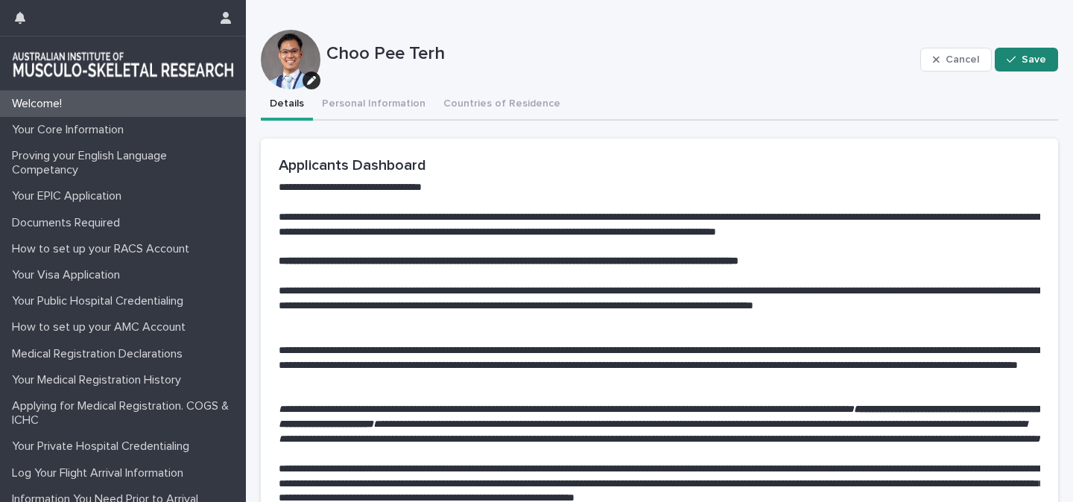
click at [1035, 59] on span "Save" at bounding box center [1034, 59] width 25 height 10
click at [379, 110] on button "Personal Information" at bounding box center [373, 104] width 121 height 31
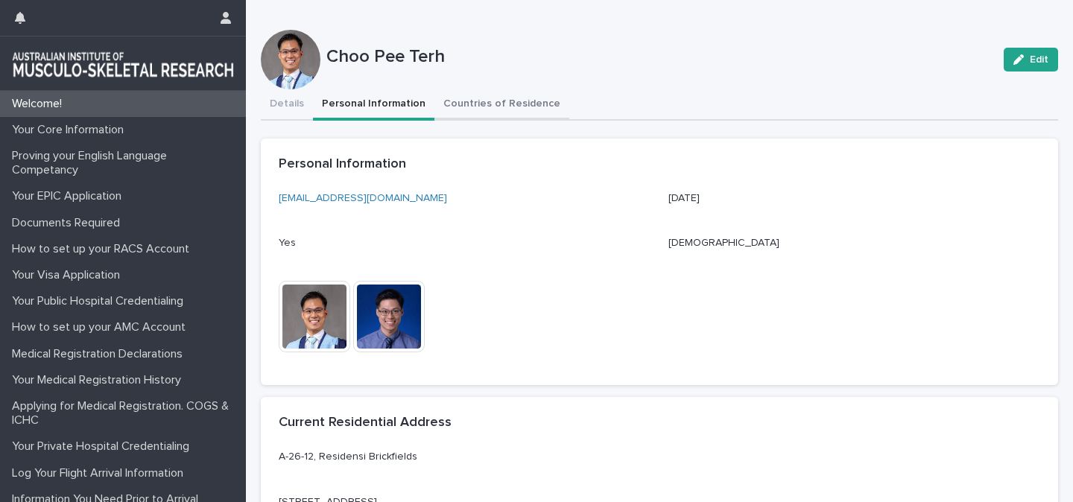
click at [496, 101] on button "Countries of Residence" at bounding box center [502, 104] width 135 height 31
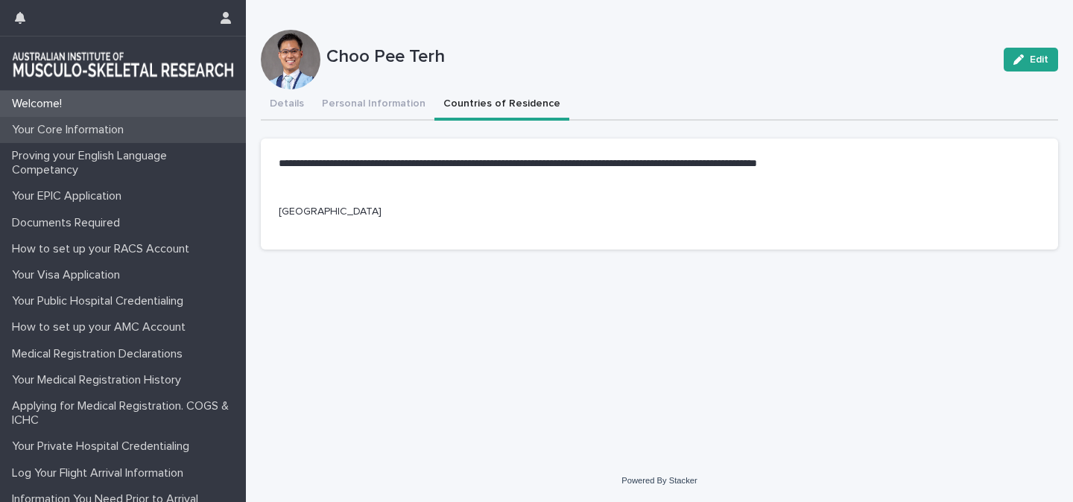
click at [86, 124] on p "Your Core Information" at bounding box center [71, 130] width 130 height 14
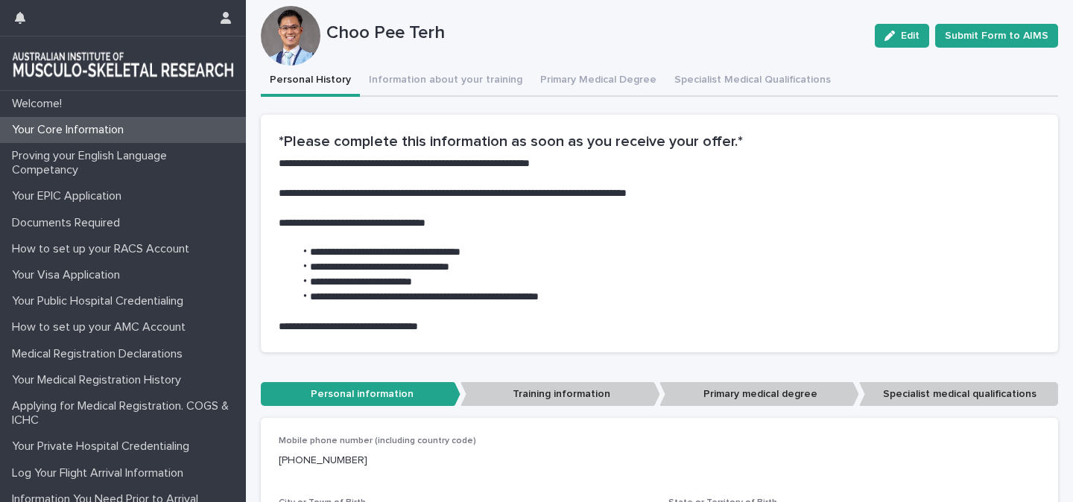
scroll to position [179, 0]
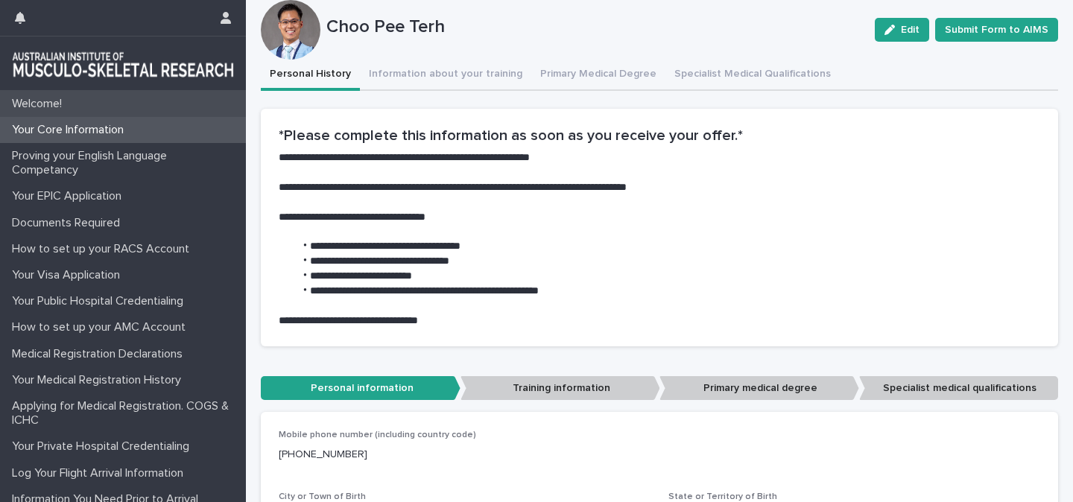
click at [38, 97] on p "Welcome!" at bounding box center [40, 104] width 68 height 14
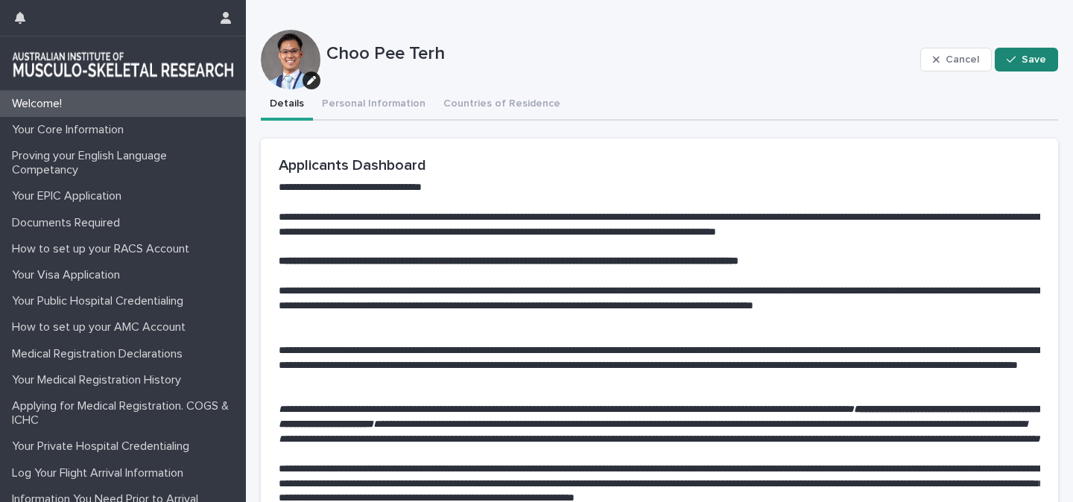
click at [1032, 56] on span "Save" at bounding box center [1034, 59] width 25 height 10
click at [391, 99] on button "Personal Information" at bounding box center [373, 104] width 121 height 31
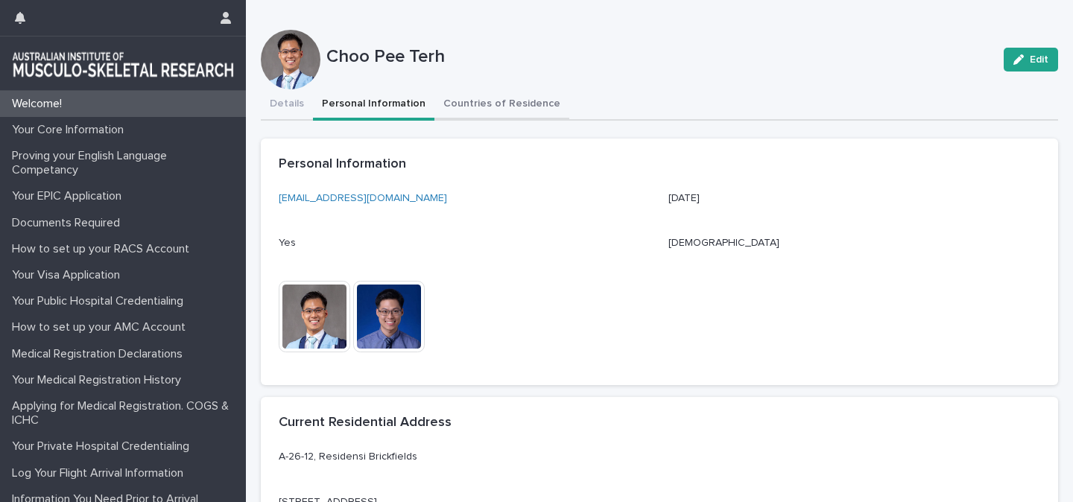
click at [469, 112] on button "Countries of Residence" at bounding box center [502, 104] width 135 height 31
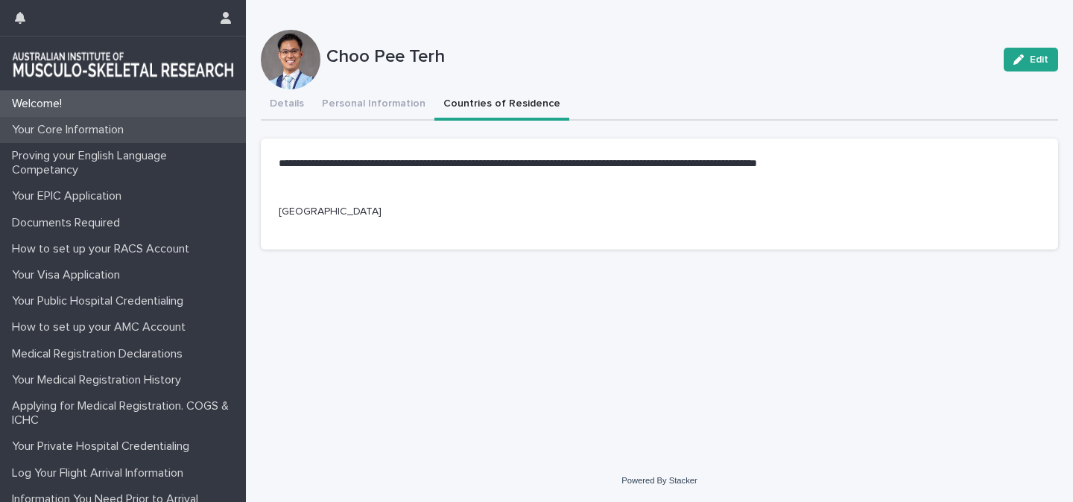
click at [47, 123] on p "Your Core Information" at bounding box center [71, 130] width 130 height 14
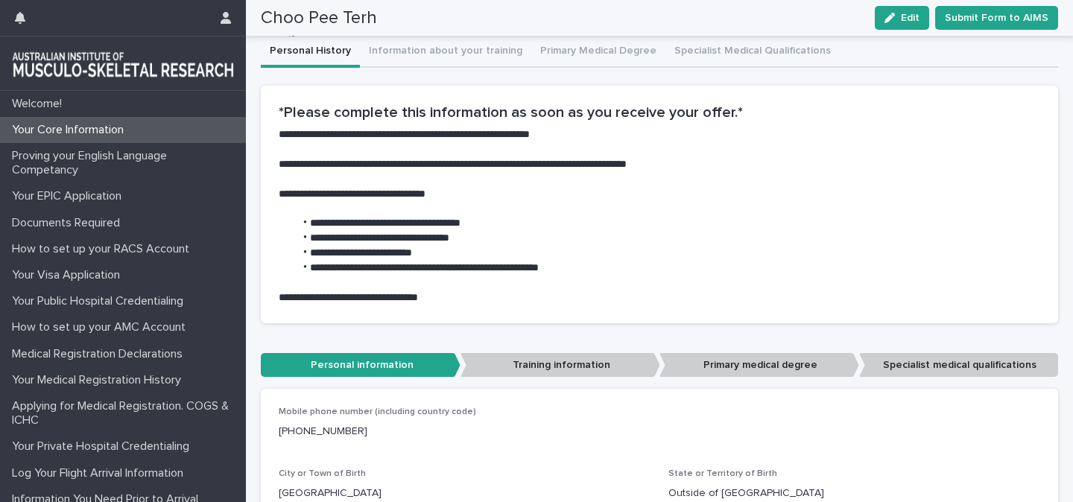
scroll to position [153, 0]
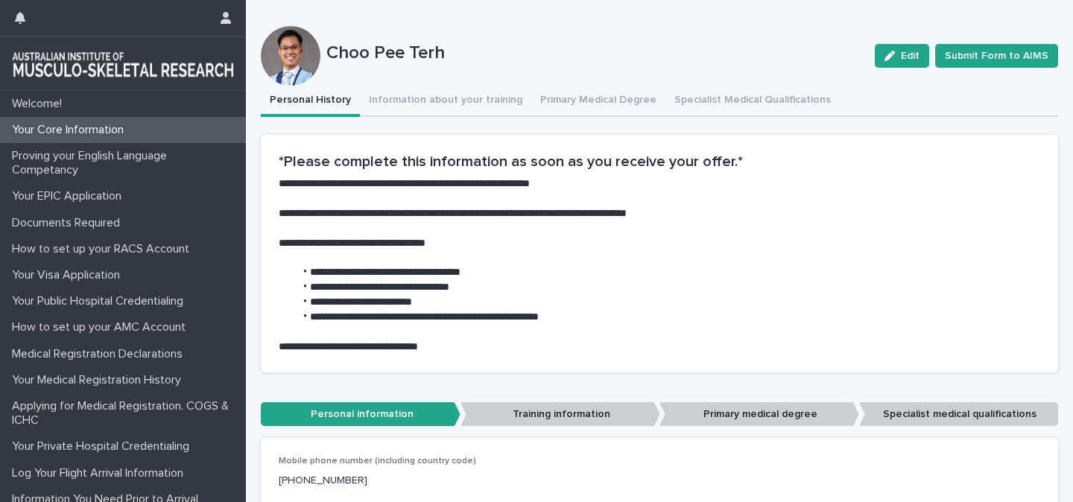
click at [552, 411] on p "Training information" at bounding box center [561, 414] width 200 height 25
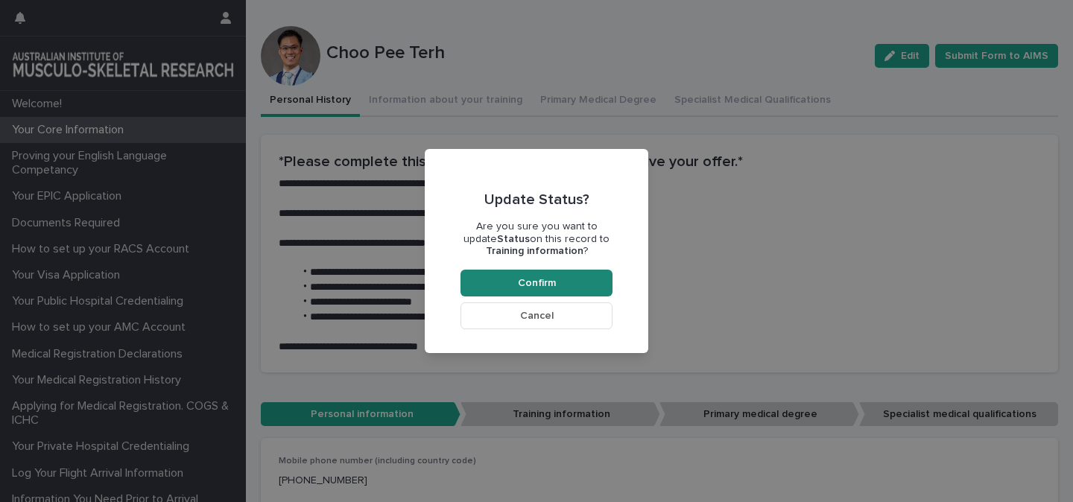
click at [558, 280] on button "Confirm" at bounding box center [537, 283] width 152 height 27
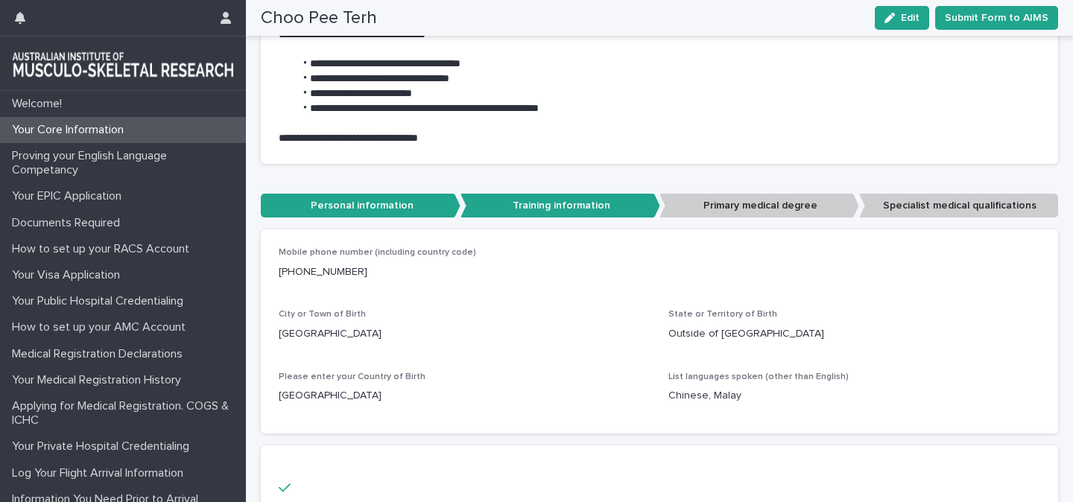
scroll to position [363, 0]
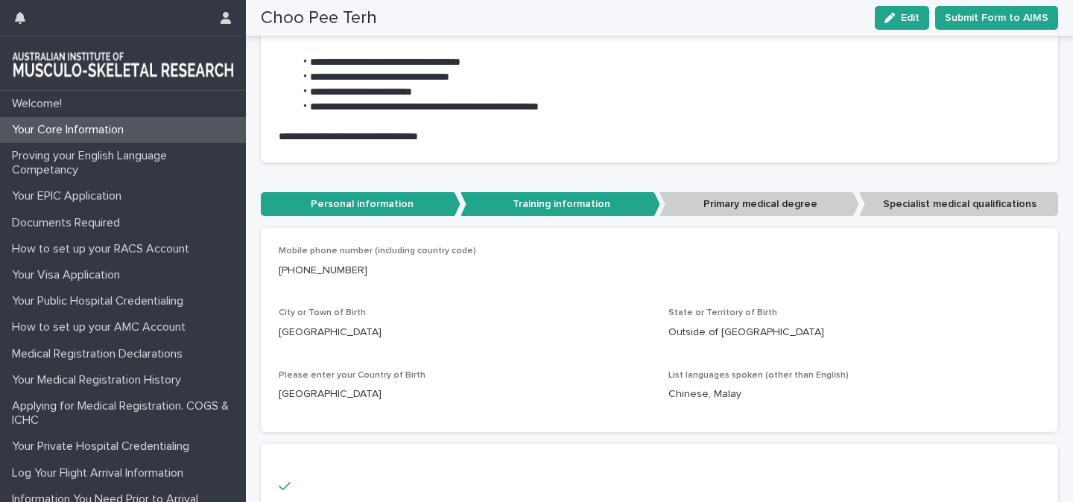
click at [759, 203] on p "Primary medical degree" at bounding box center [760, 204] width 200 height 25
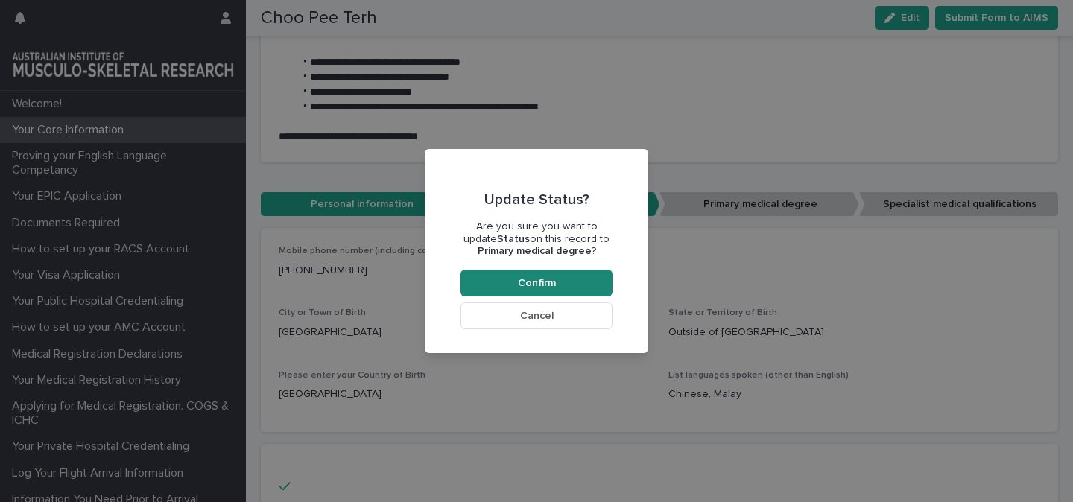
click at [511, 286] on button "Confirm" at bounding box center [537, 283] width 152 height 27
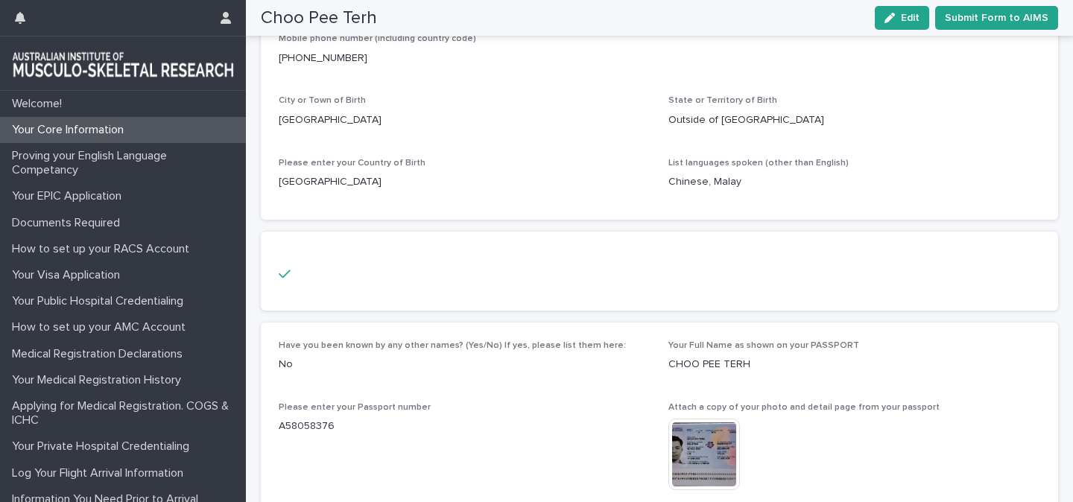
scroll to position [484, 0]
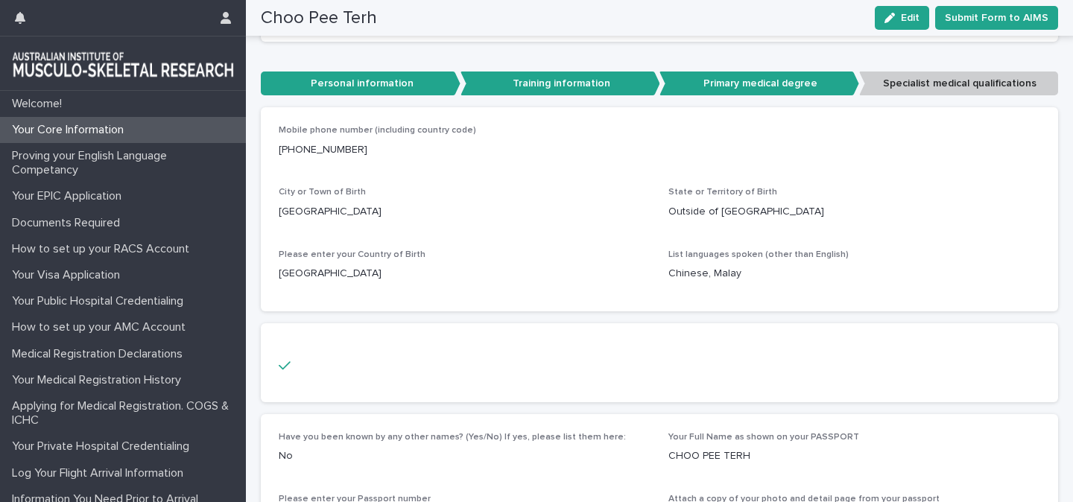
click at [937, 81] on p "Specialist medical qualifications" at bounding box center [959, 84] width 200 height 25
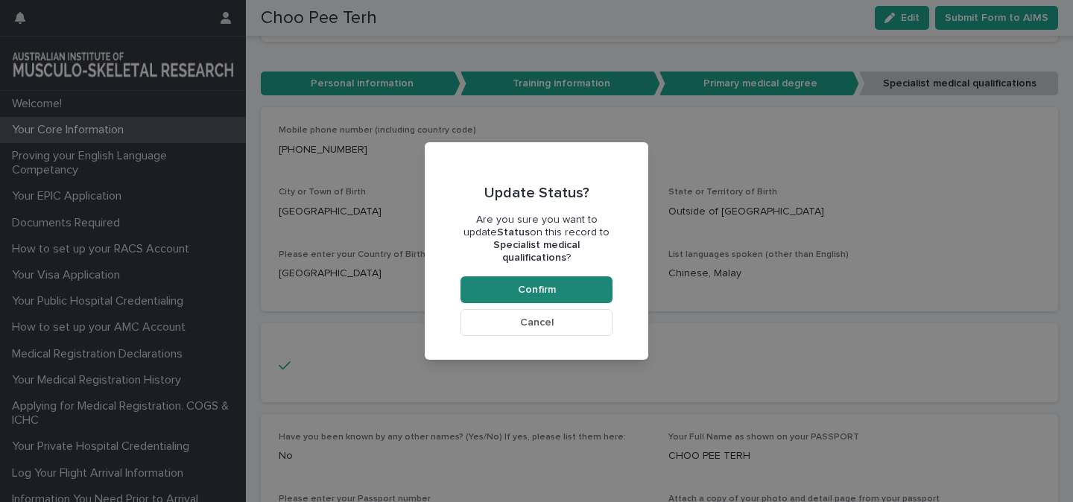
click at [522, 280] on button "Confirm" at bounding box center [537, 290] width 152 height 27
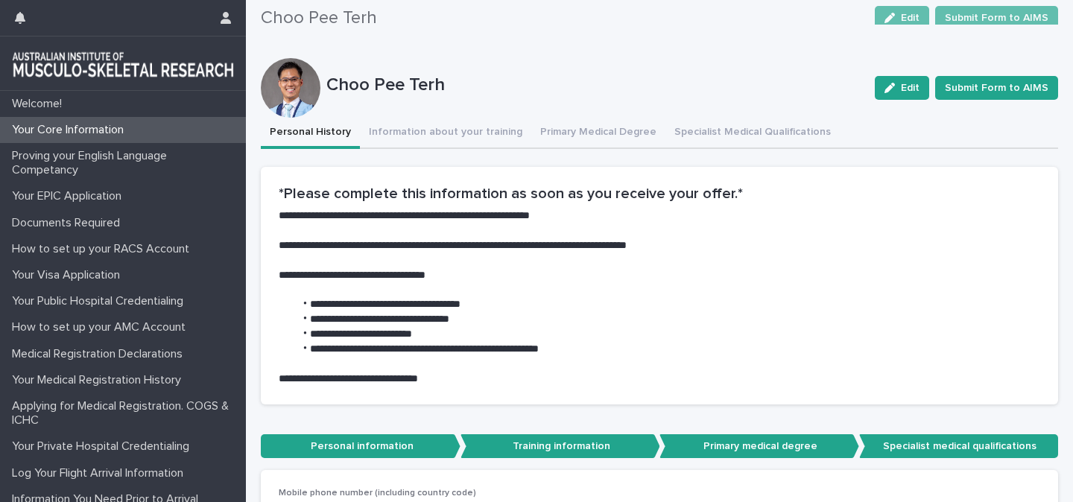
scroll to position [0, 0]
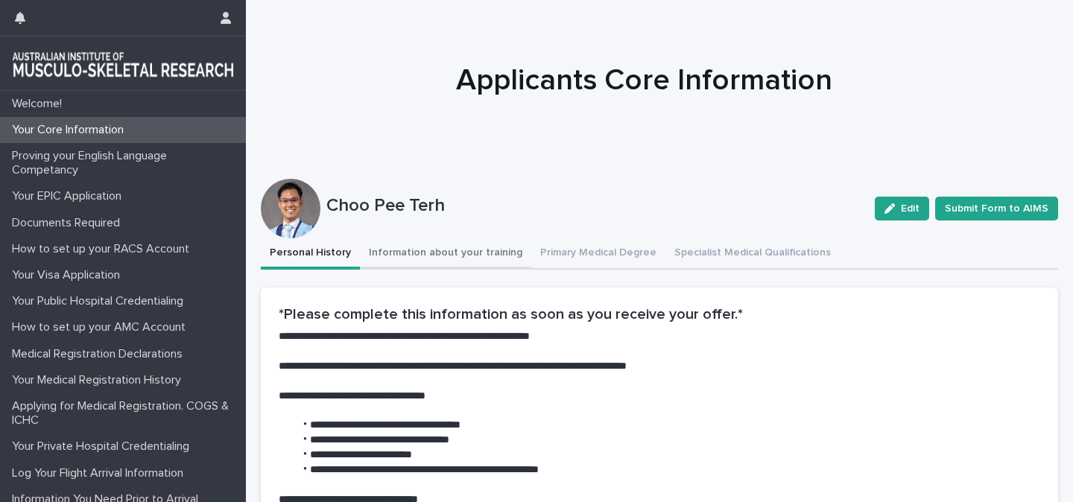
click at [457, 250] on button "Information about your training" at bounding box center [445, 254] width 171 height 31
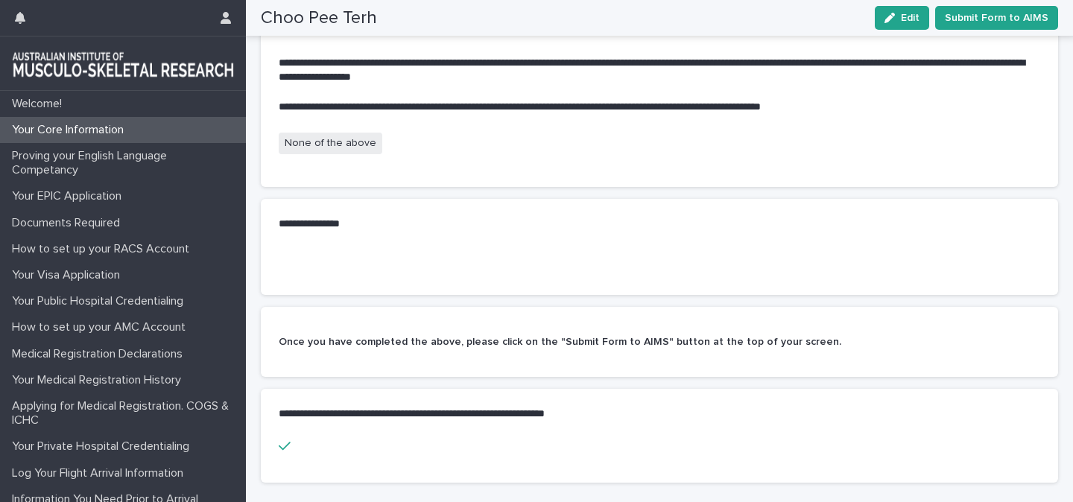
scroll to position [82, 0]
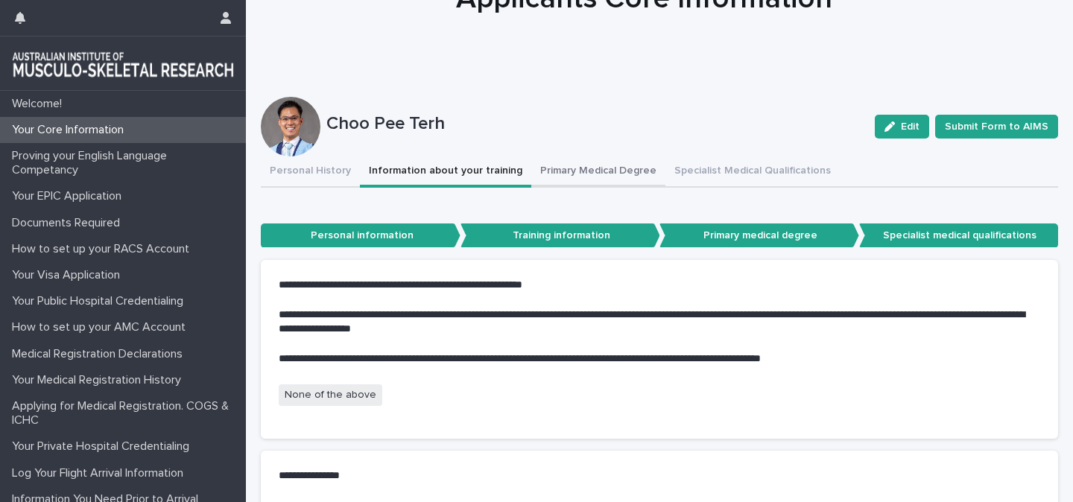
click at [619, 169] on button "Primary Medical Degree" at bounding box center [598, 172] width 134 height 31
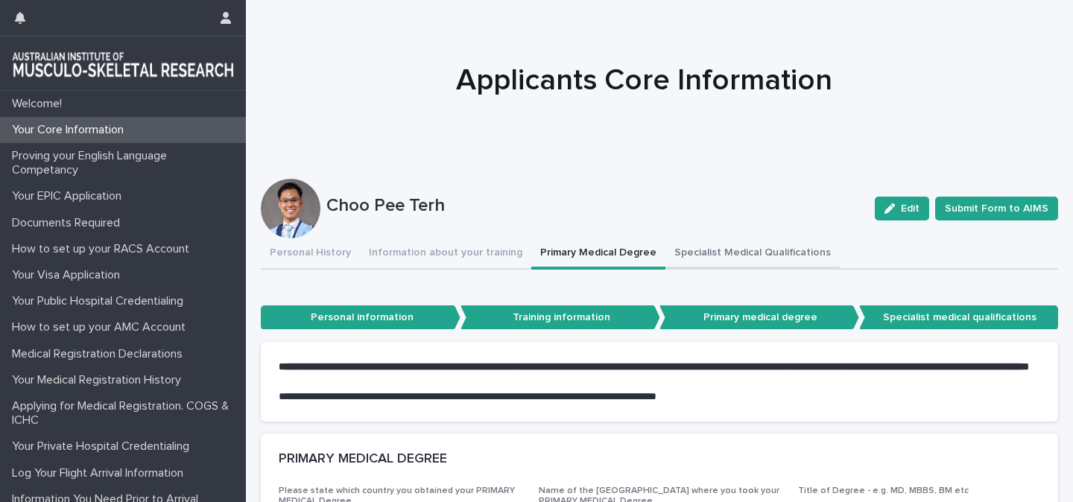
click at [707, 247] on button "Specialist Medical Qualifications" at bounding box center [753, 254] width 174 height 31
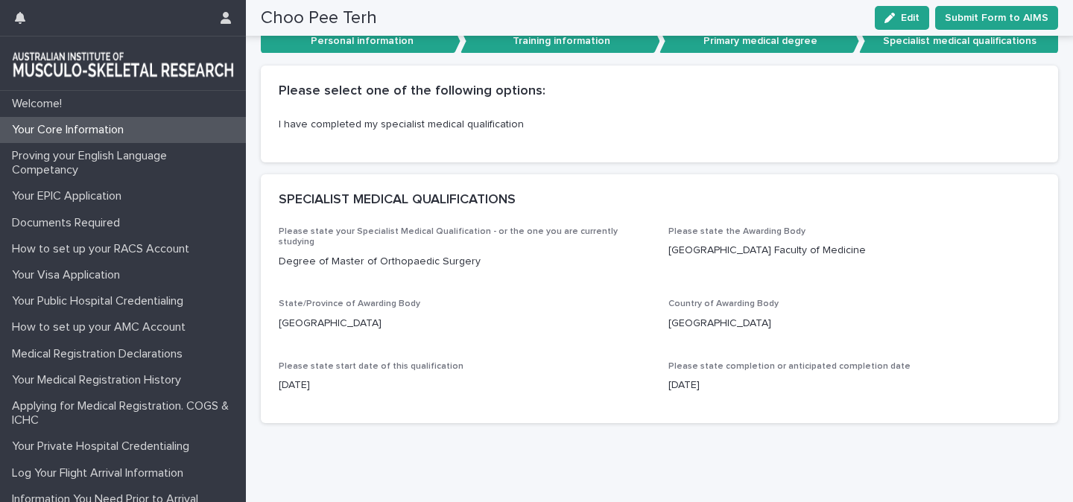
scroll to position [284, 0]
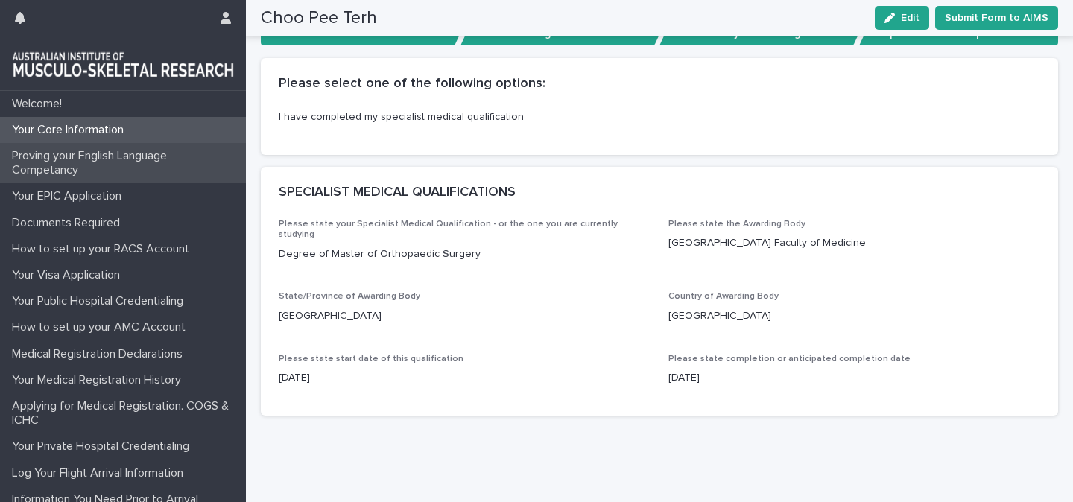
click at [62, 157] on p "Proving your English Language Competancy" at bounding box center [126, 163] width 240 height 28
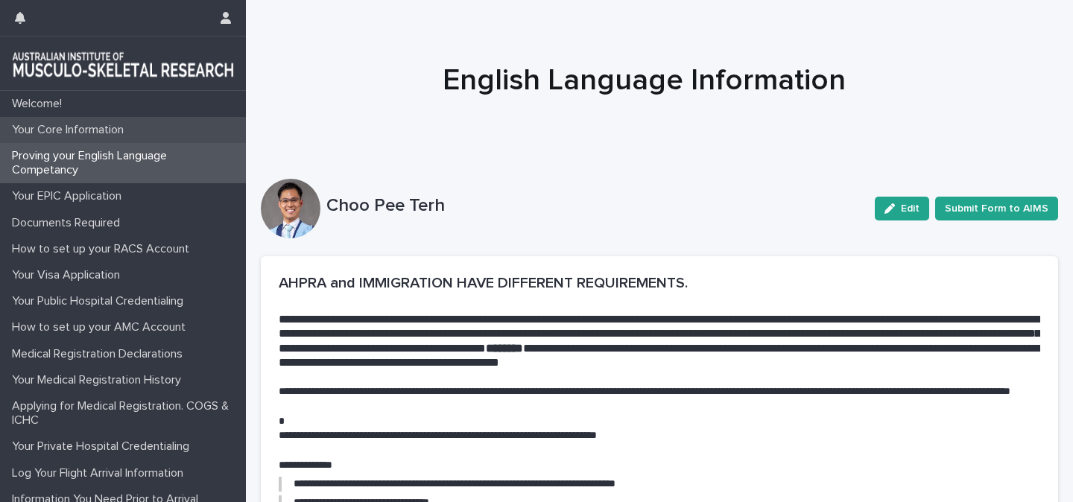
click at [94, 127] on p "Your Core Information" at bounding box center [71, 130] width 130 height 14
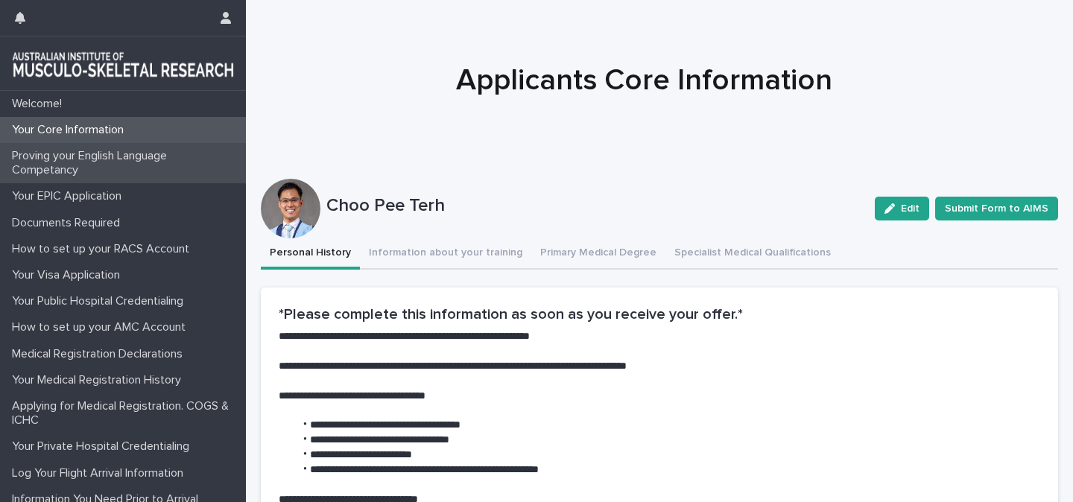
click at [75, 164] on p "Proving your English Language Competancy" at bounding box center [126, 163] width 240 height 28
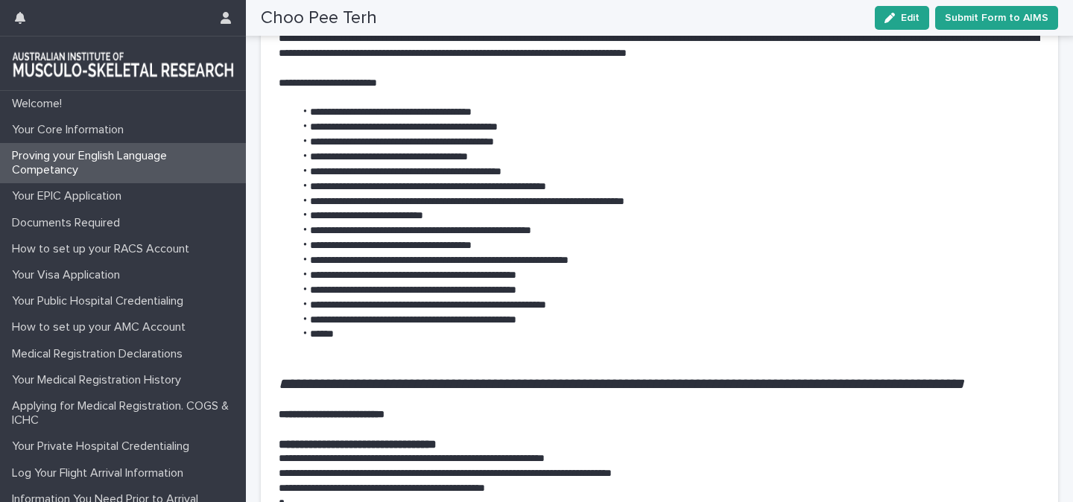
scroll to position [592, 0]
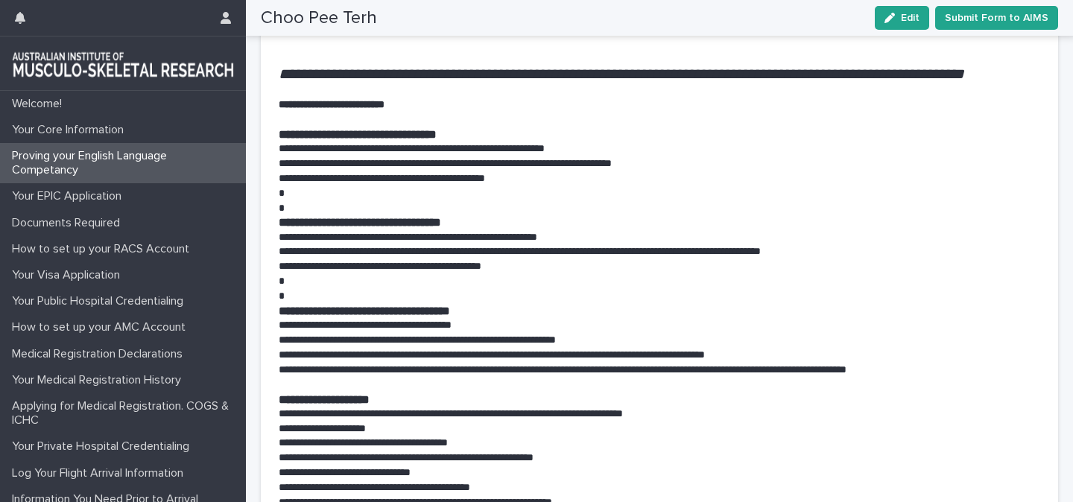
click at [439, 230] on h2 "**********" at bounding box center [660, 222] width 762 height 14
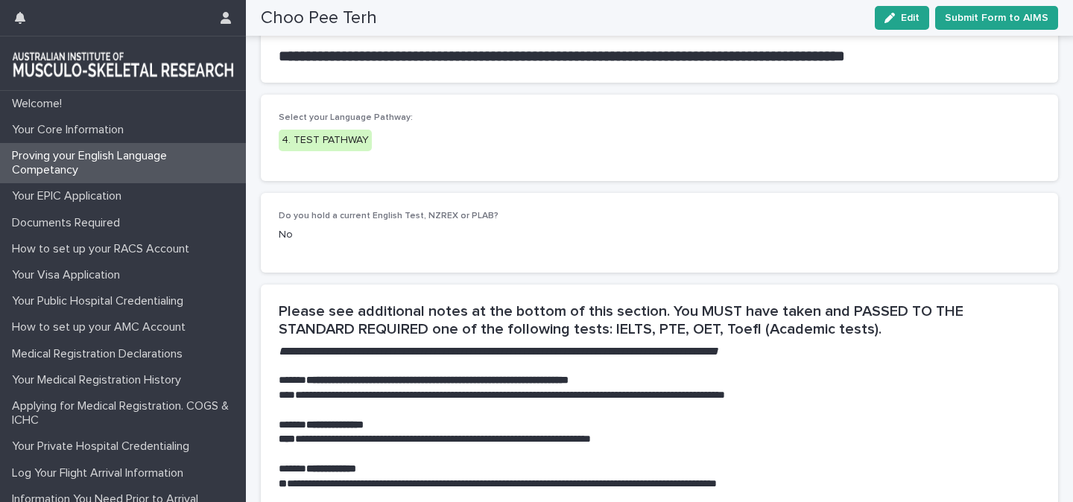
scroll to position [1570, 0]
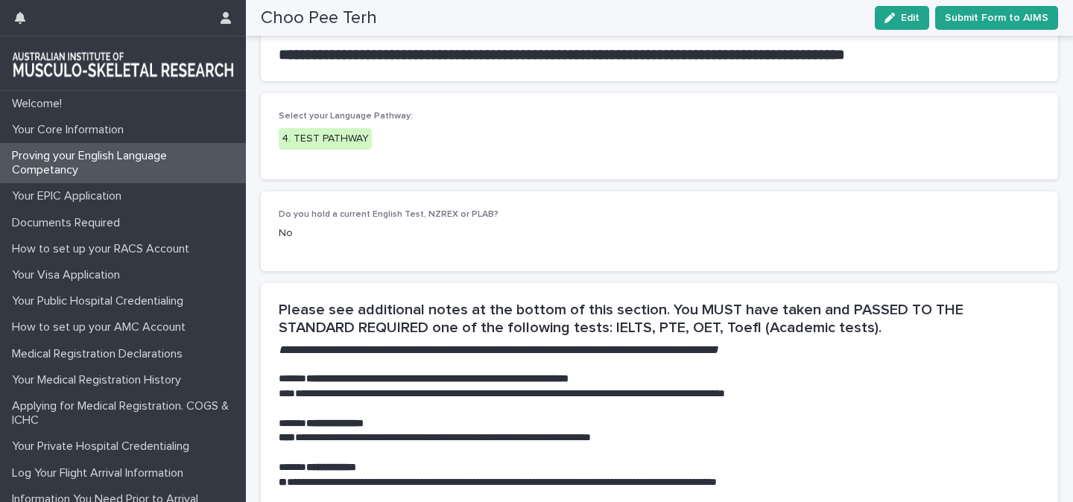
click at [316, 150] on div "4. TEST PATHWAY" at bounding box center [325, 139] width 93 height 22
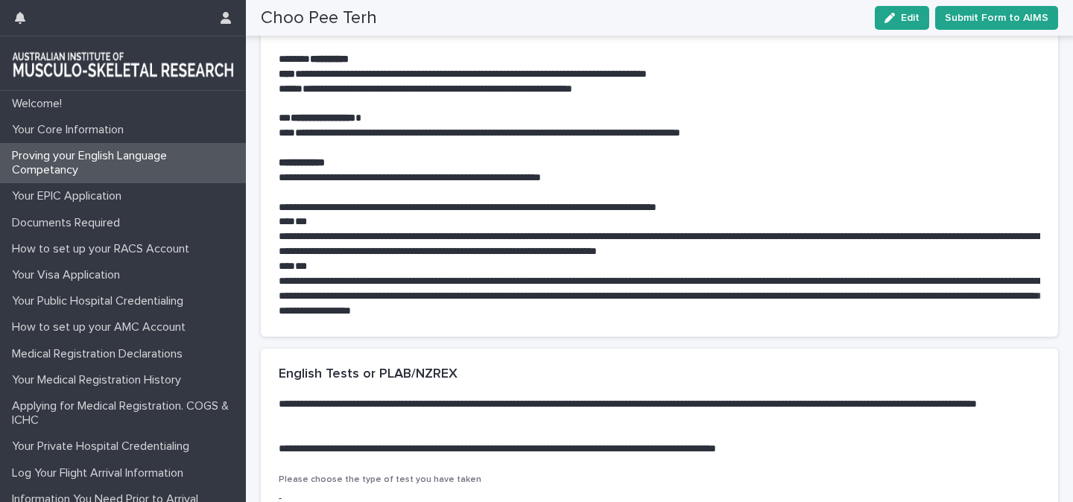
scroll to position [2284, 0]
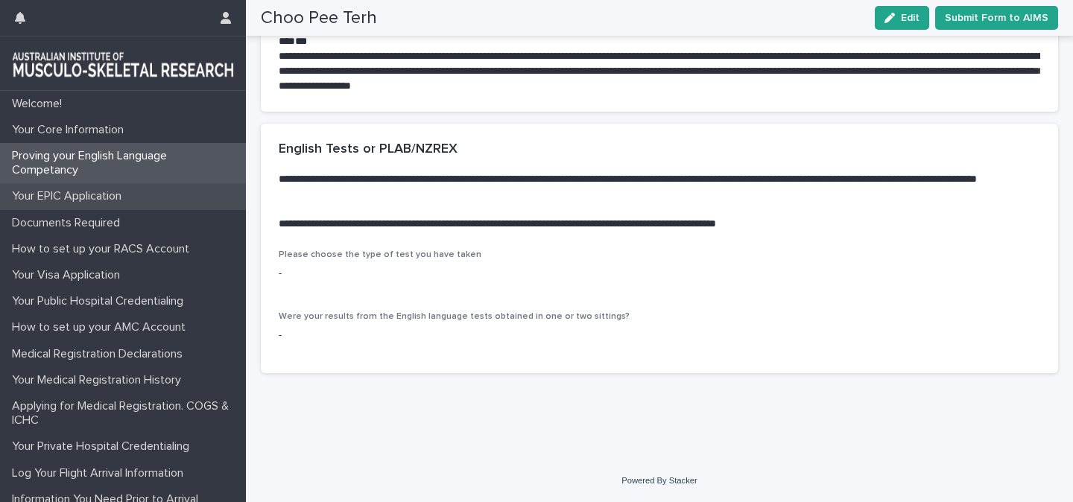
click at [57, 197] on p "Your EPIC Application" at bounding box center [69, 196] width 127 height 14
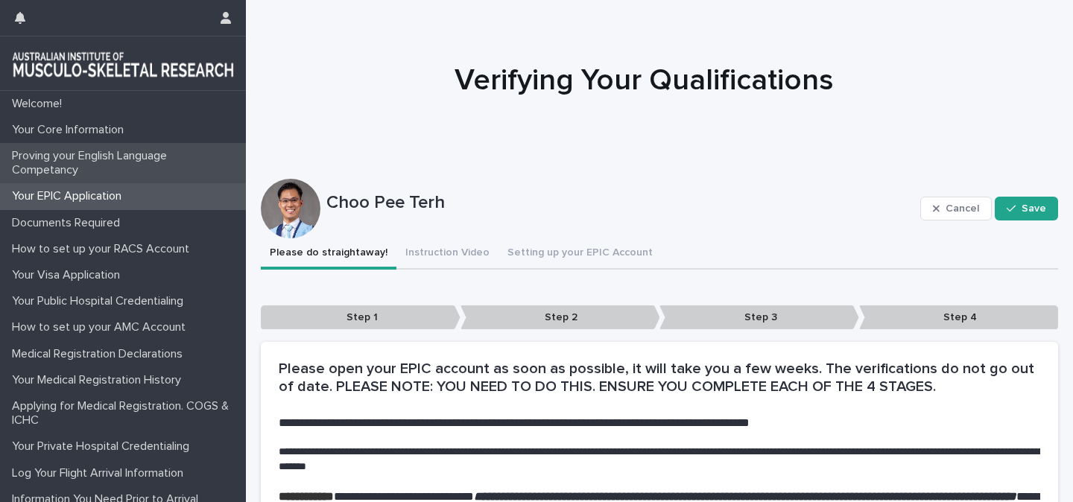
click at [67, 157] on p "Proving your English Language Competancy" at bounding box center [126, 163] width 240 height 28
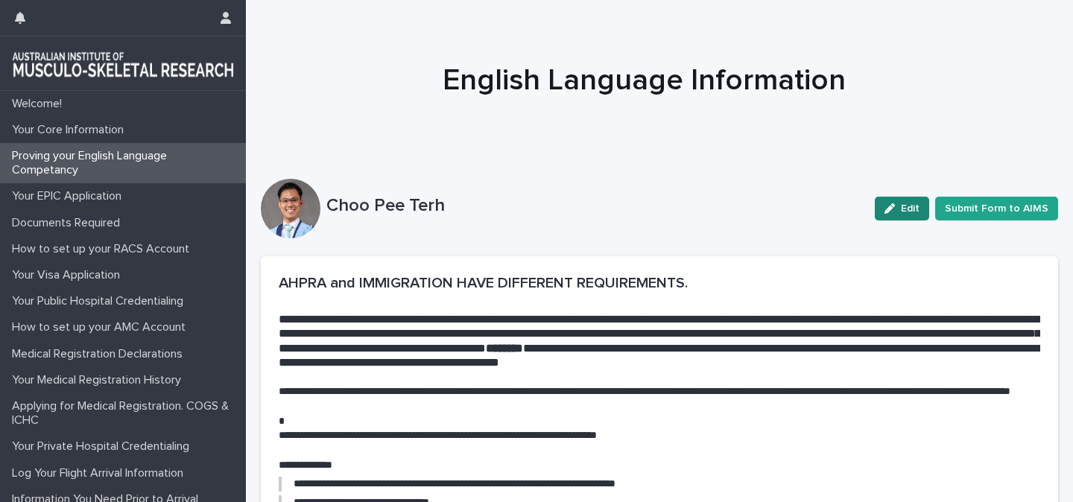
click at [901, 202] on button "Edit" at bounding box center [902, 209] width 54 height 24
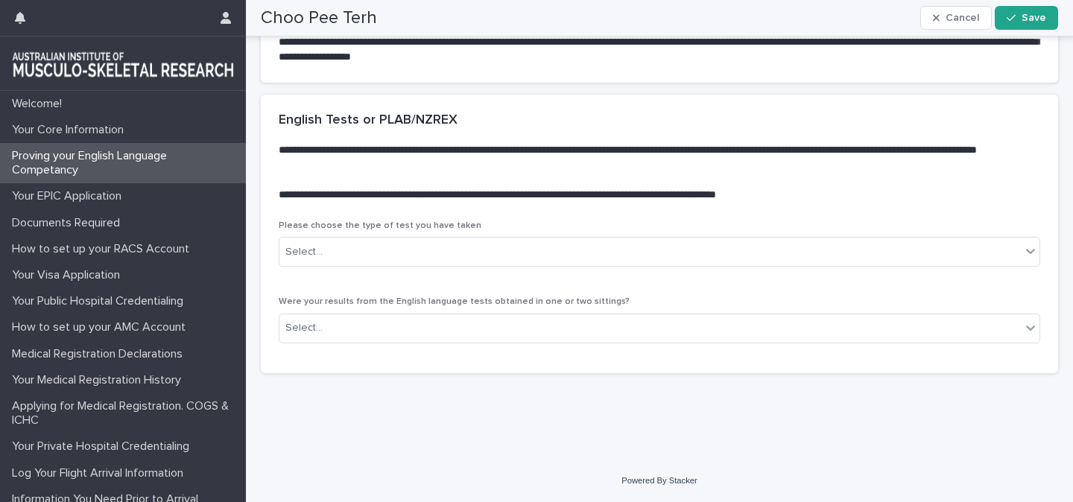
scroll to position [2319, 0]
click at [534, 265] on div "Select..." at bounding box center [650, 252] width 742 height 25
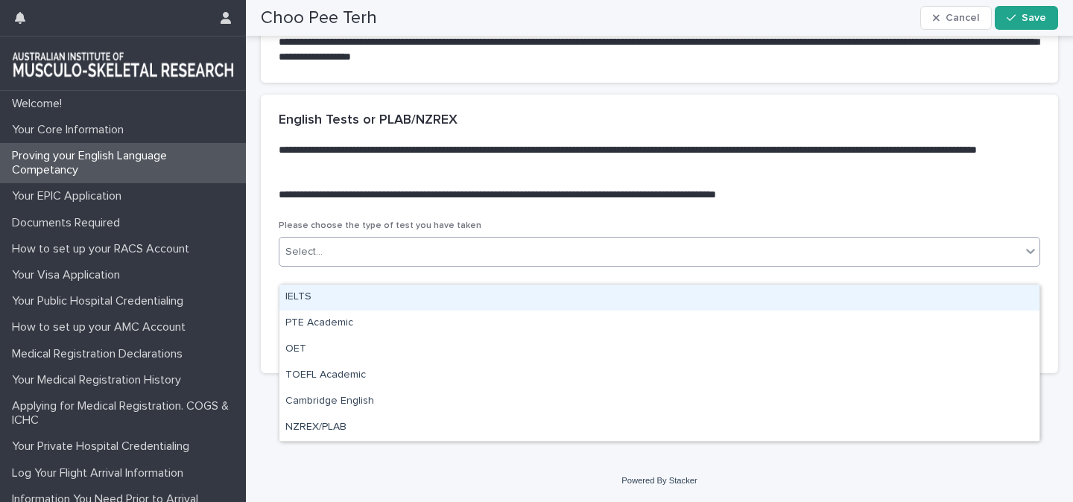
click at [490, 221] on div "**********" at bounding box center [660, 158] width 798 height 126
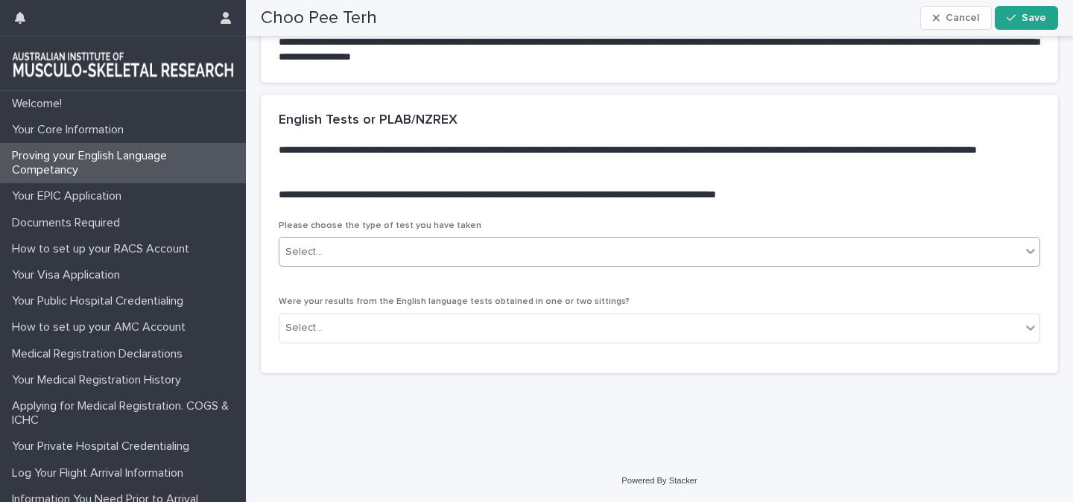
click at [479, 265] on div "Select..." at bounding box center [650, 252] width 742 height 25
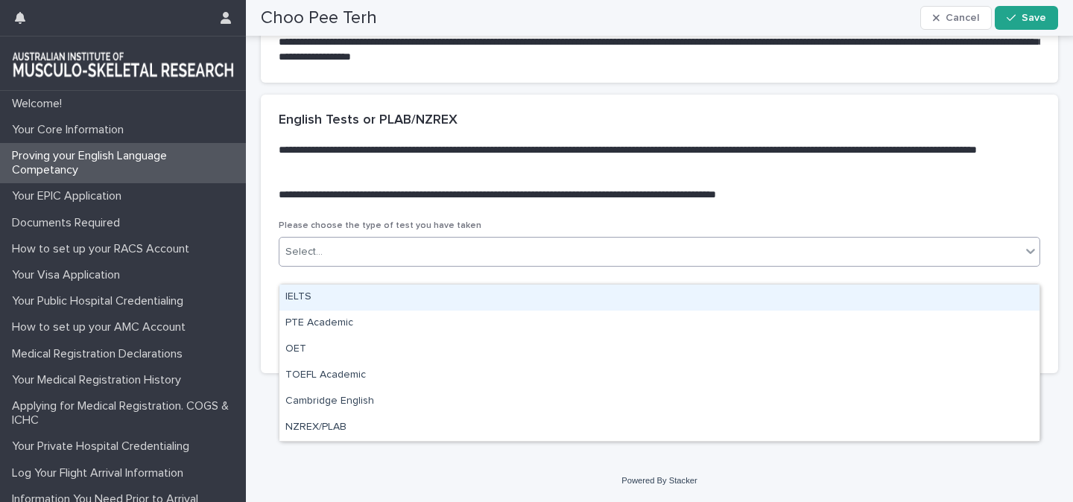
click at [486, 221] on div "**********" at bounding box center [660, 158] width 798 height 126
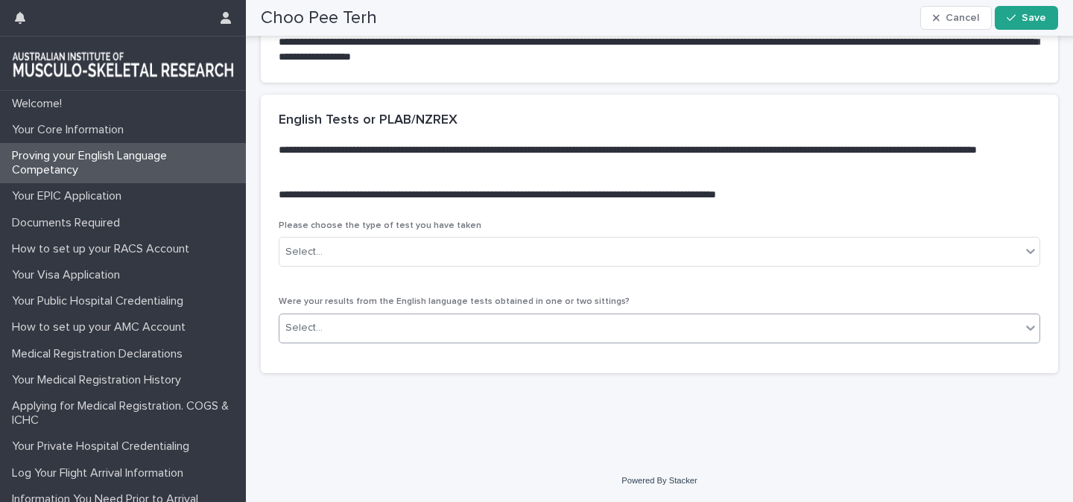
click at [446, 341] on div "Select..." at bounding box center [650, 328] width 742 height 25
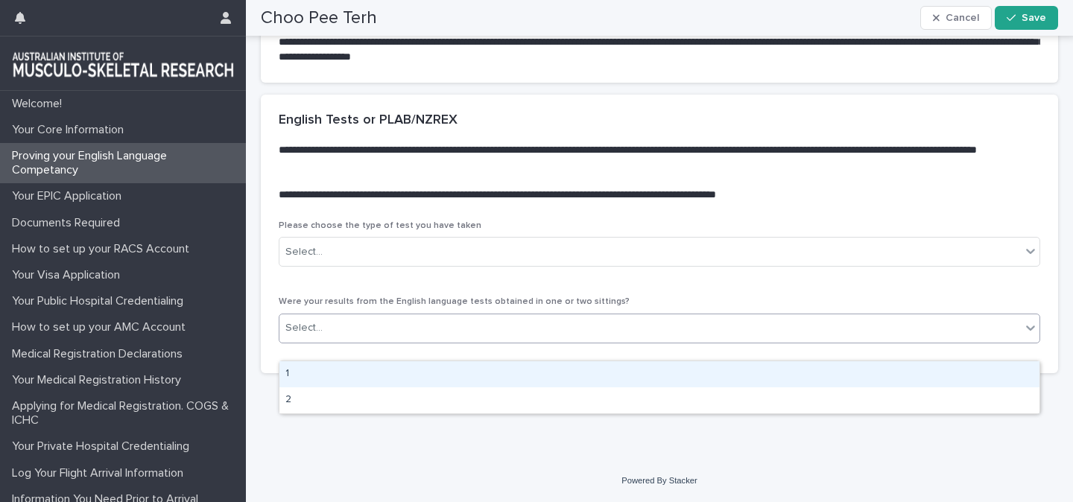
click at [479, 221] on div "**********" at bounding box center [660, 158] width 798 height 126
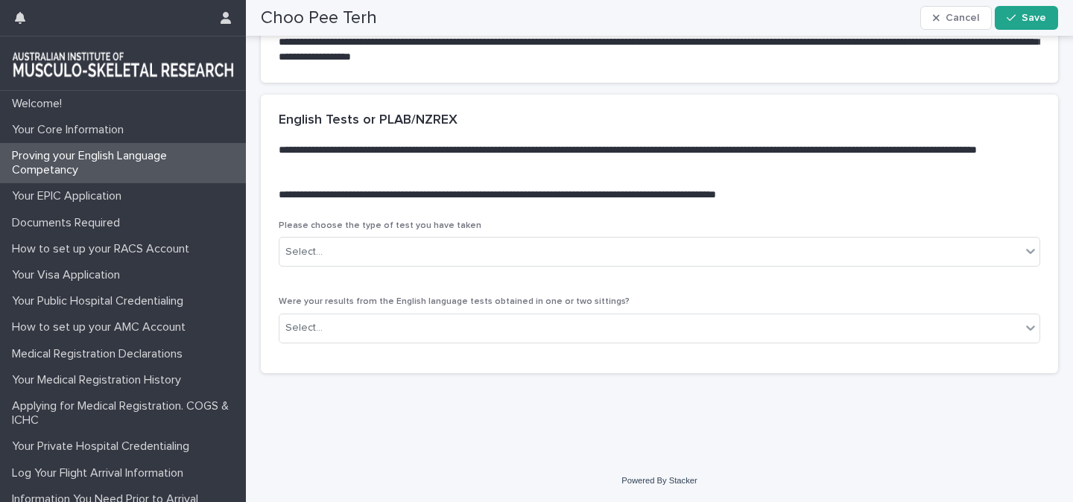
scroll to position [2305, 0]
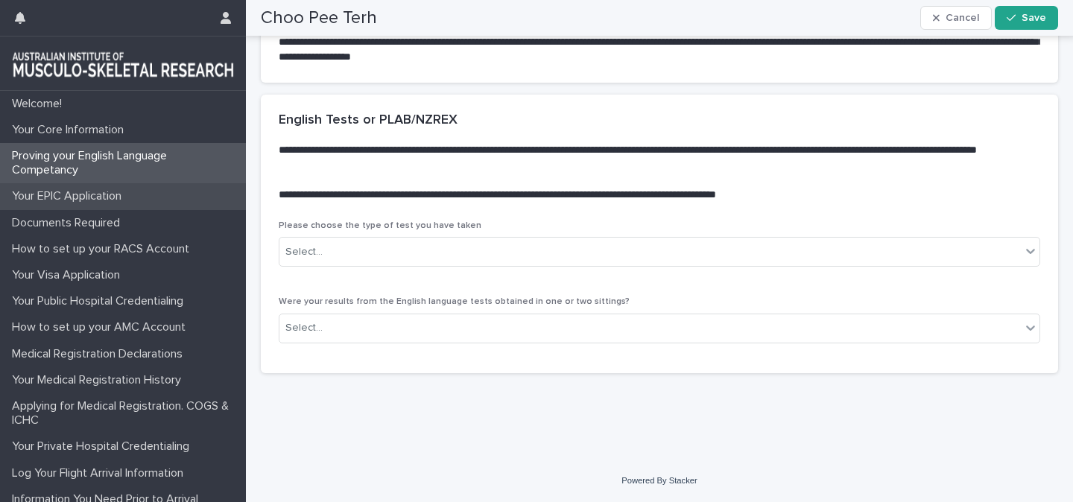
click at [45, 203] on p "Your EPIC Application" at bounding box center [69, 196] width 127 height 14
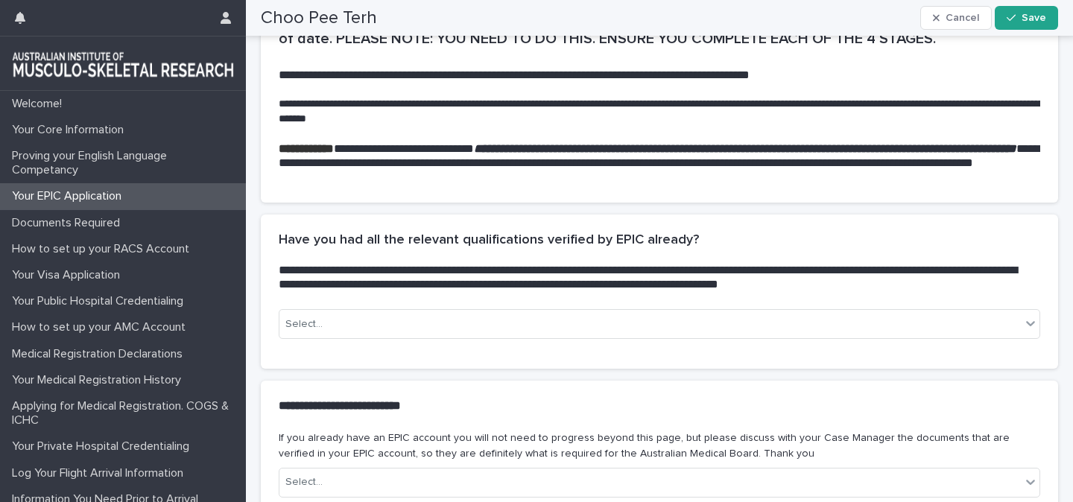
scroll to position [353, 0]
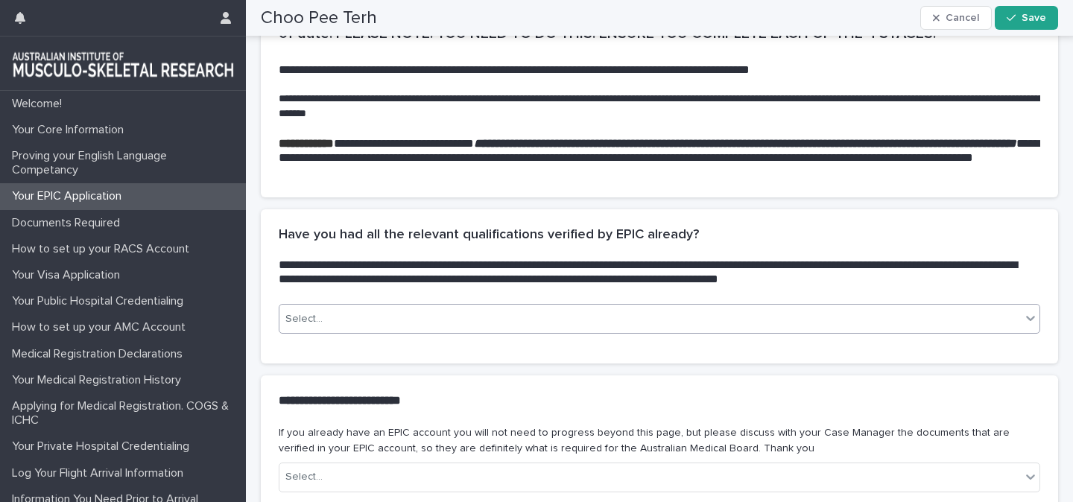
click at [422, 331] on div "Select..." at bounding box center [650, 319] width 742 height 25
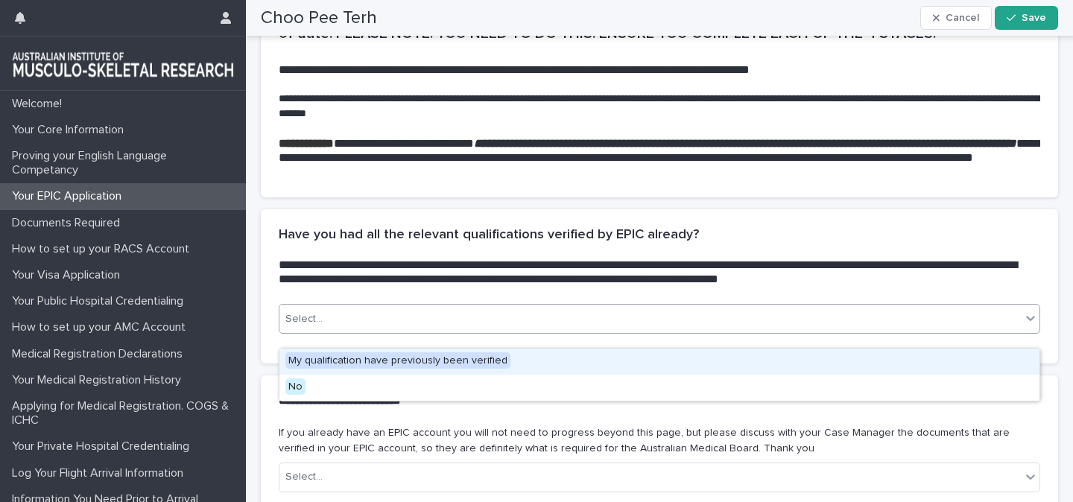
click at [442, 209] on div "**********" at bounding box center [660, 99] width 798 height 221
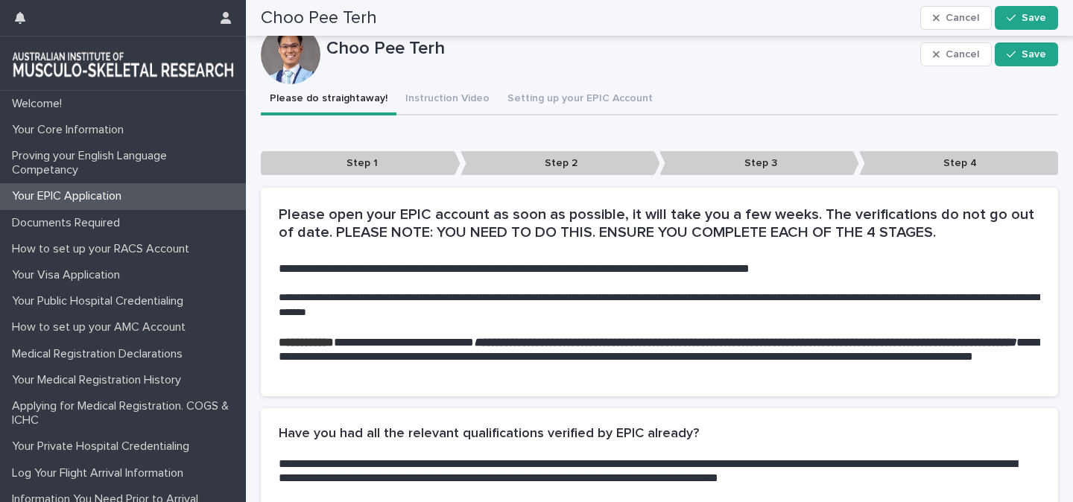
scroll to position [0, 0]
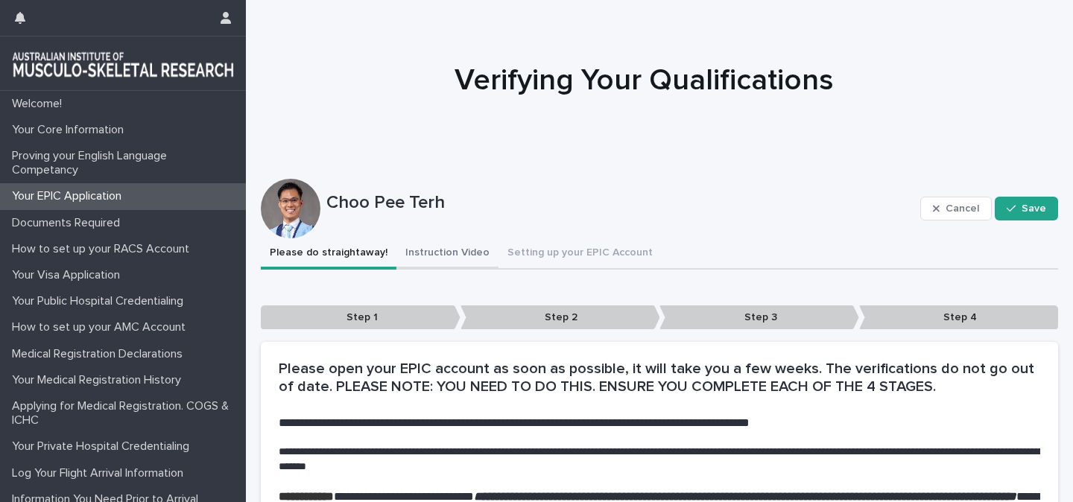
click at [428, 255] on button "Instruction Video" at bounding box center [448, 254] width 102 height 31
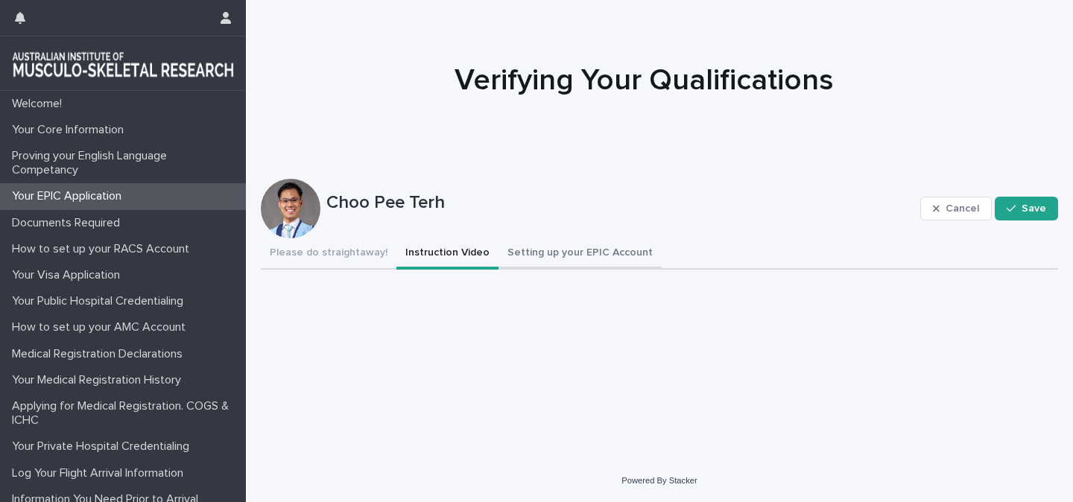
click at [533, 256] on button "Setting up your EPIC Account" at bounding box center [580, 254] width 163 height 31
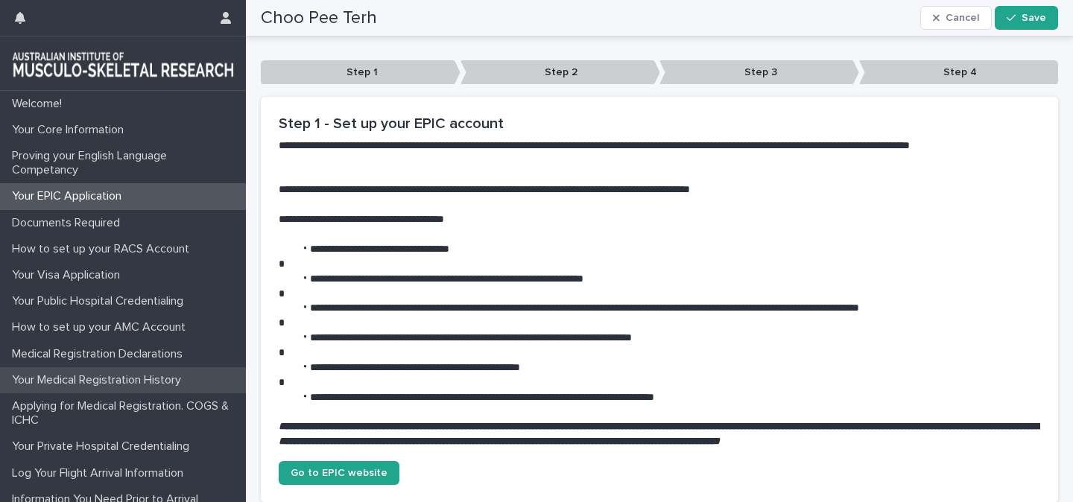
scroll to position [77, 0]
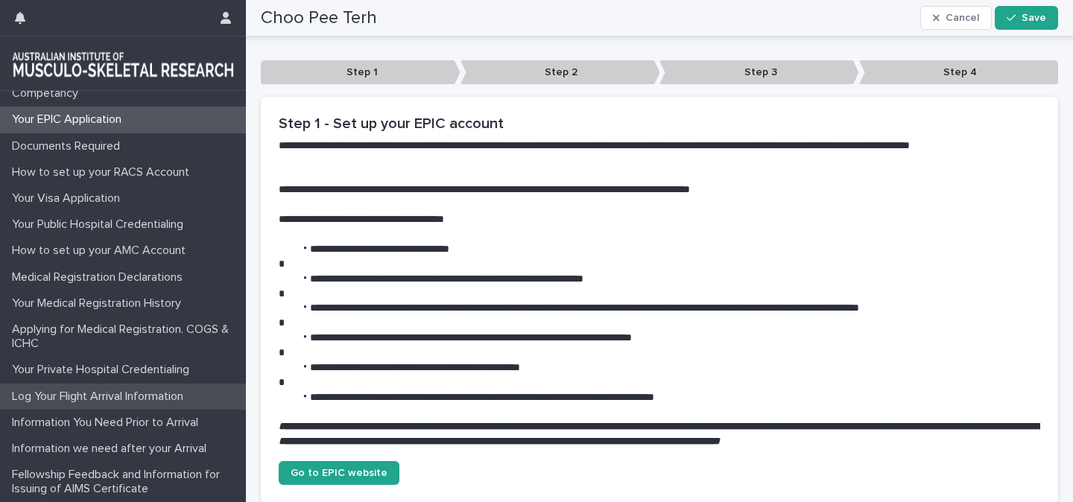
click at [75, 391] on p "Log Your Flight Arrival Information" at bounding box center [100, 397] width 189 height 14
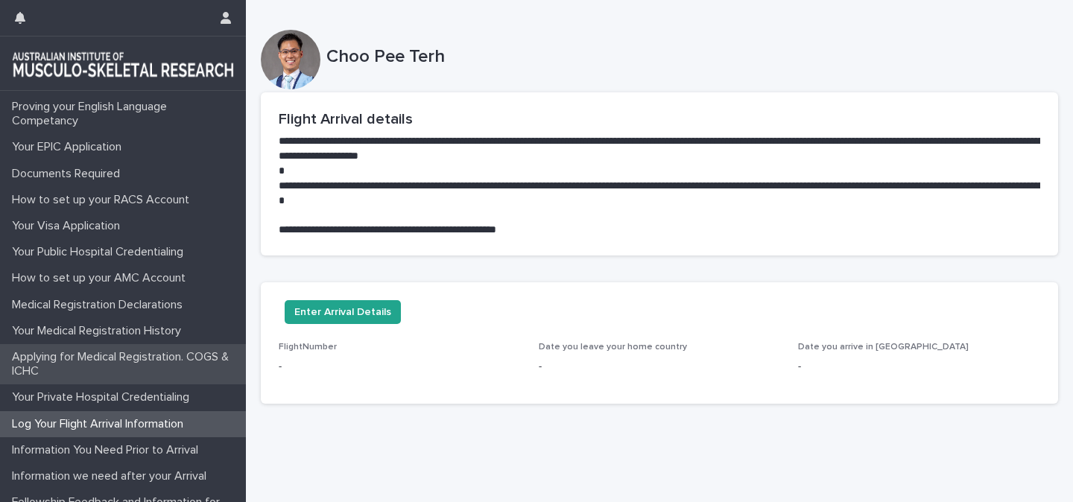
scroll to position [77, 0]
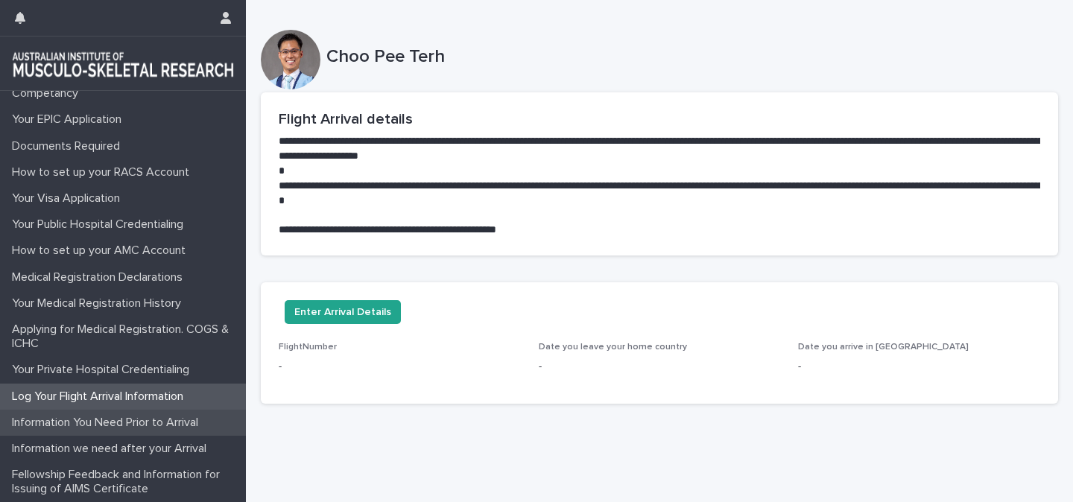
click at [139, 424] on p "Information You Need Prior to Arrival" at bounding box center [108, 423] width 204 height 14
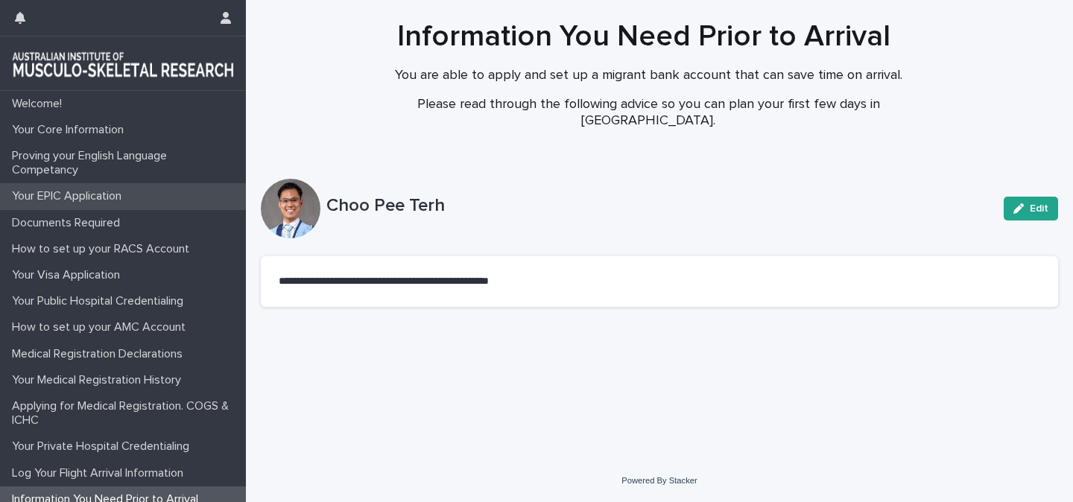
click at [73, 195] on p "Your EPIC Application" at bounding box center [69, 196] width 127 height 14
